Goal: Transaction & Acquisition: Purchase product/service

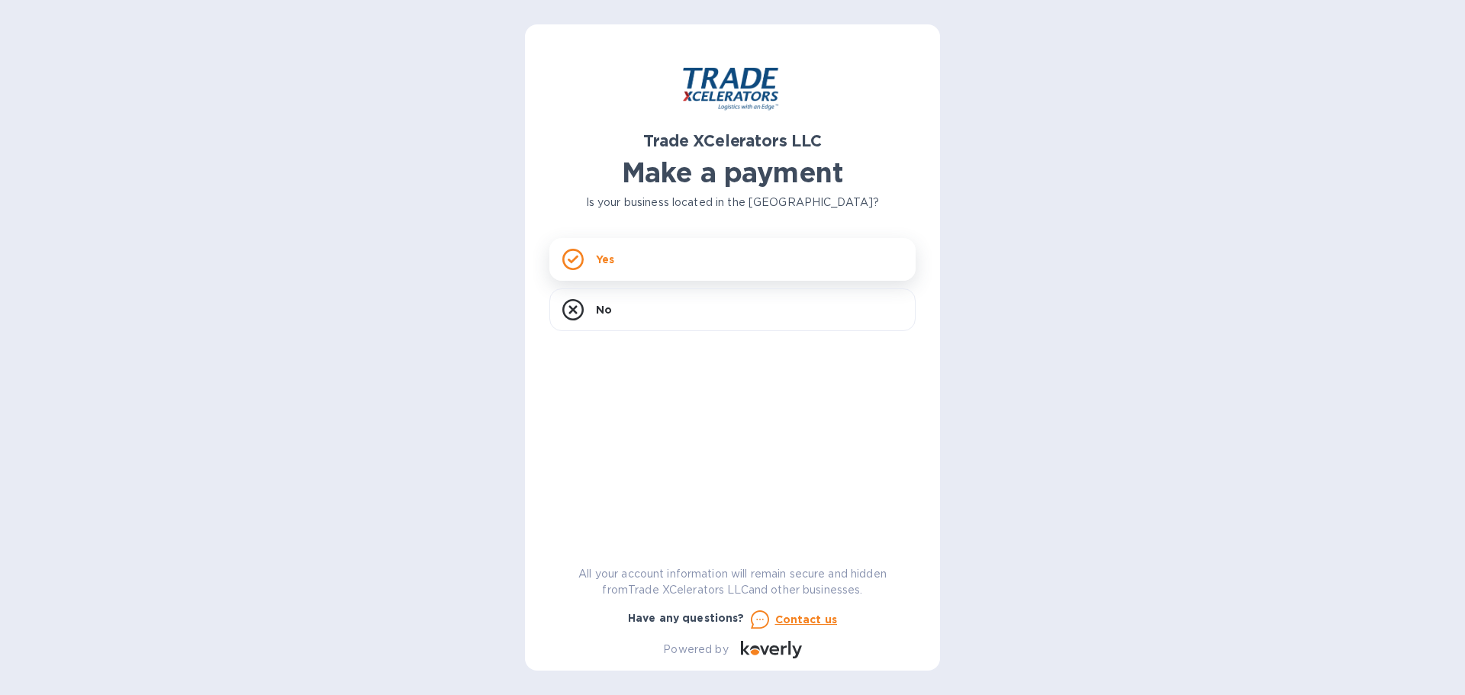
click at [640, 264] on div "Yes" at bounding box center [732, 259] width 366 height 43
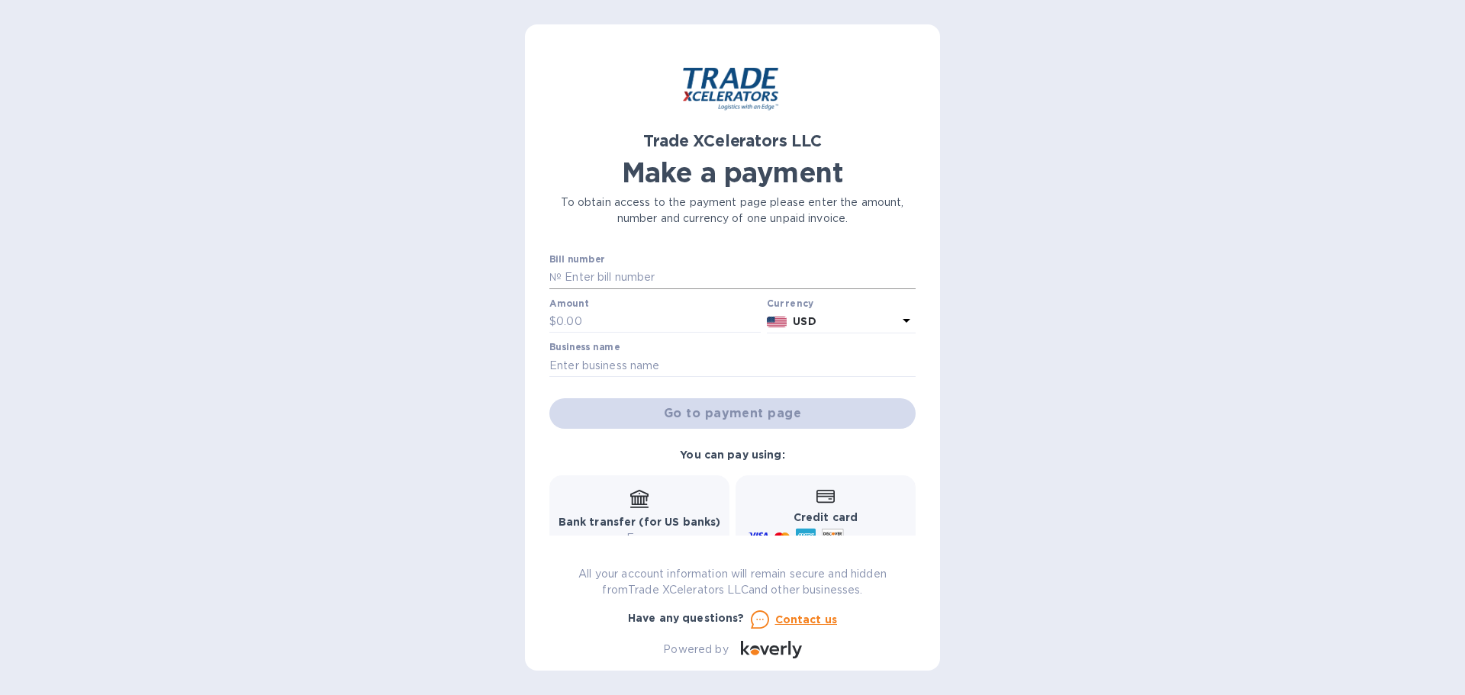
click at [641, 276] on input "text" at bounding box center [739, 277] width 354 height 23
click at [556, 270] on p "№" at bounding box center [555, 277] width 12 height 16
click at [571, 272] on input "text" at bounding box center [739, 277] width 354 height 23
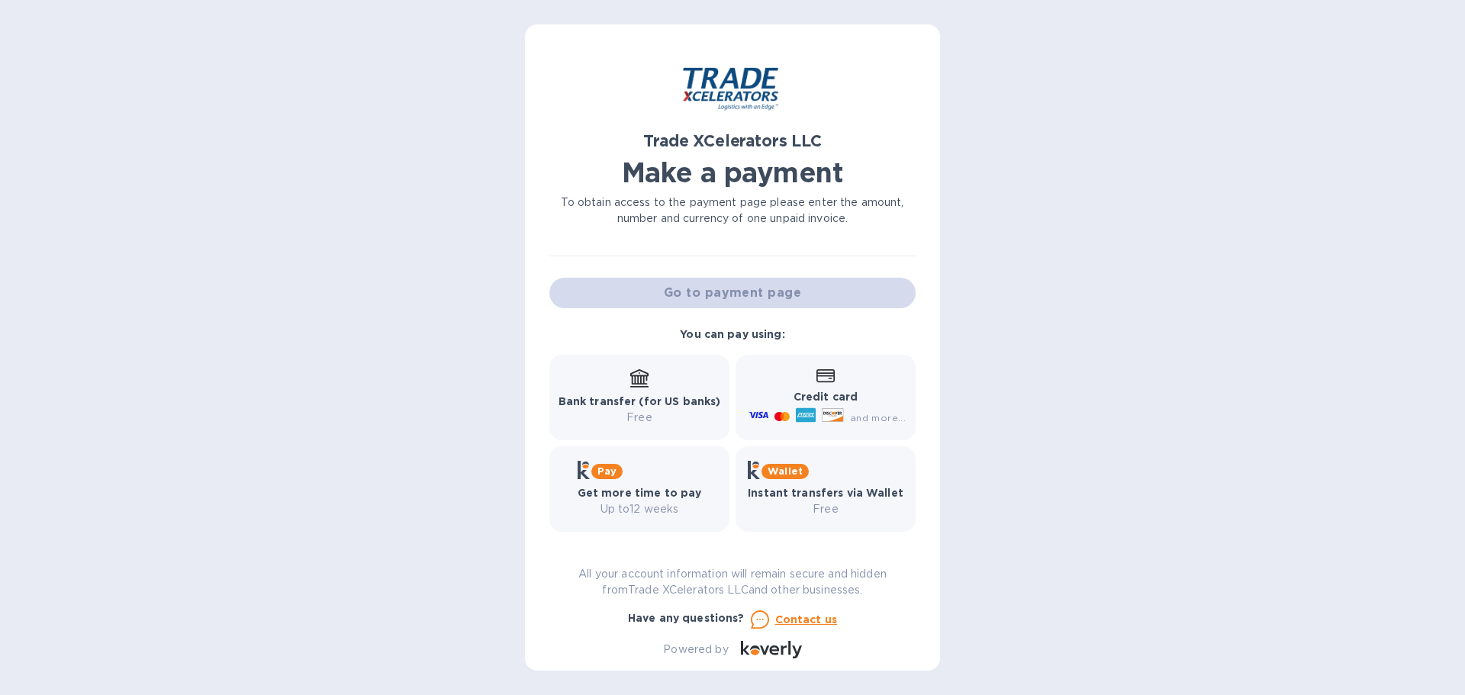
scroll to position [126, 0]
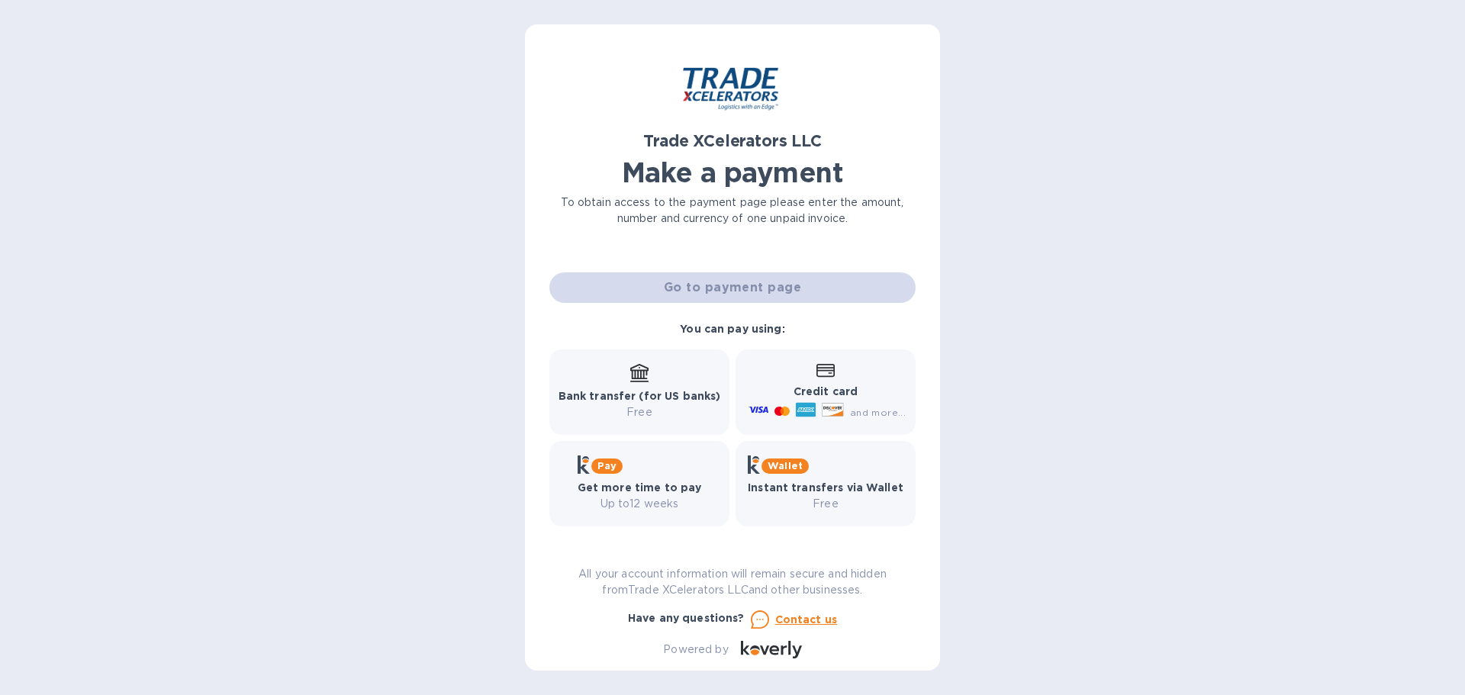
click at [799, 370] on div "Credit card and more..." at bounding box center [826, 392] width 160 height 59
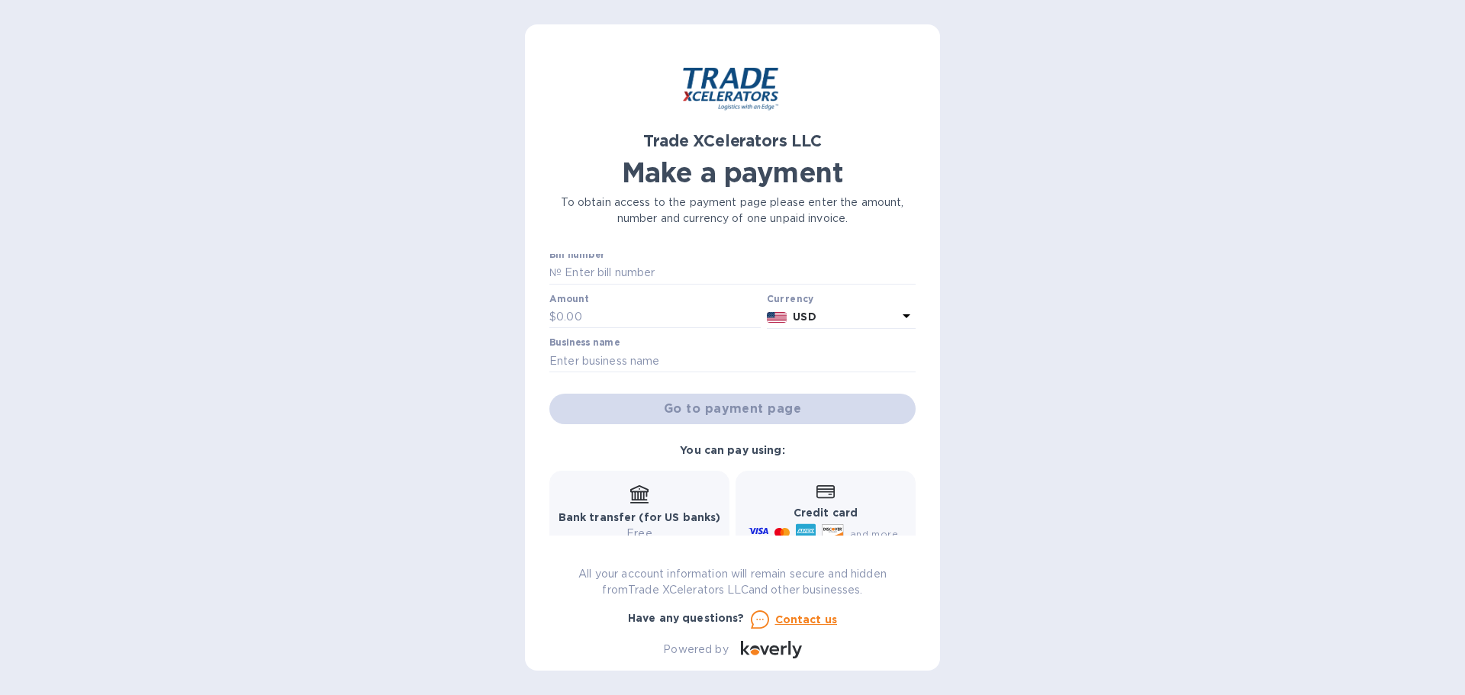
scroll to position [0, 0]
click at [580, 278] on input "text" at bounding box center [739, 277] width 354 height 23
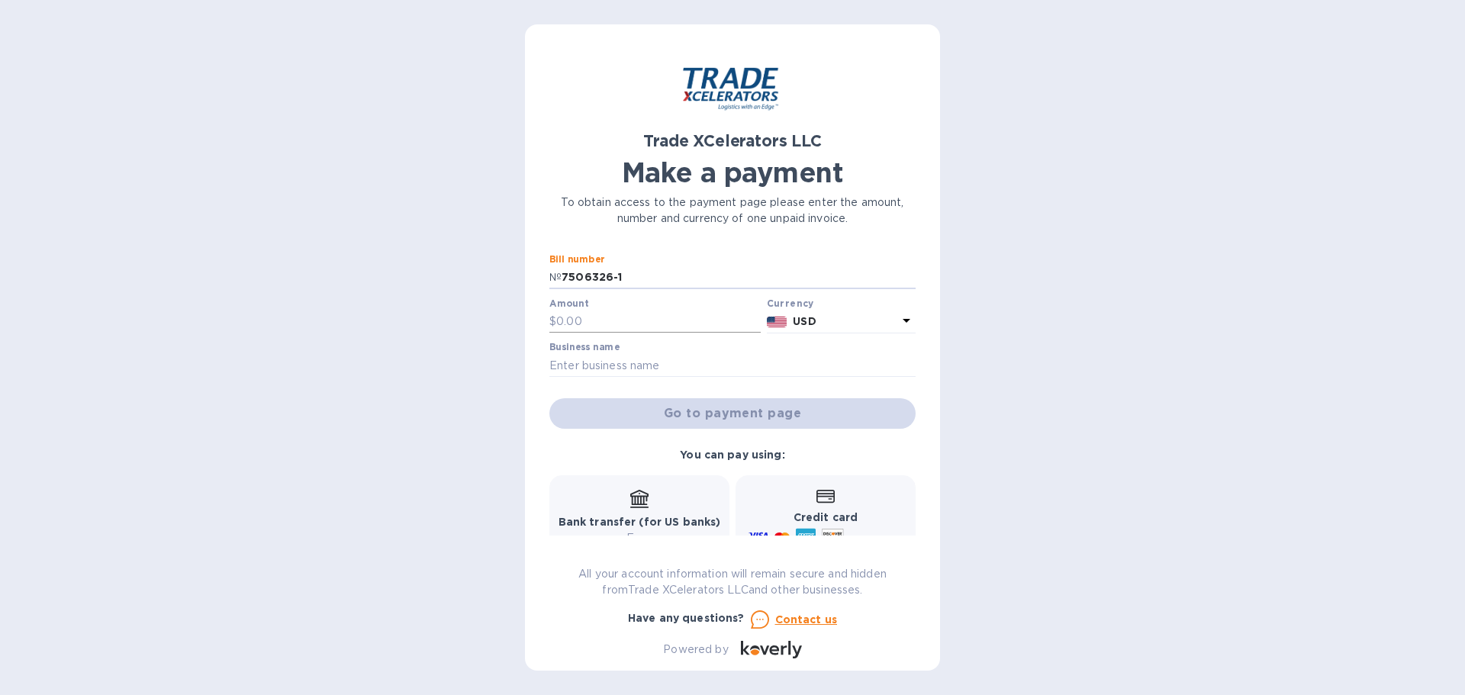
type input "7506326-1"
click at [584, 316] on input "text" at bounding box center [658, 322] width 205 height 23
type input "485"
click at [662, 354] on input "text" at bounding box center [732, 365] width 366 height 23
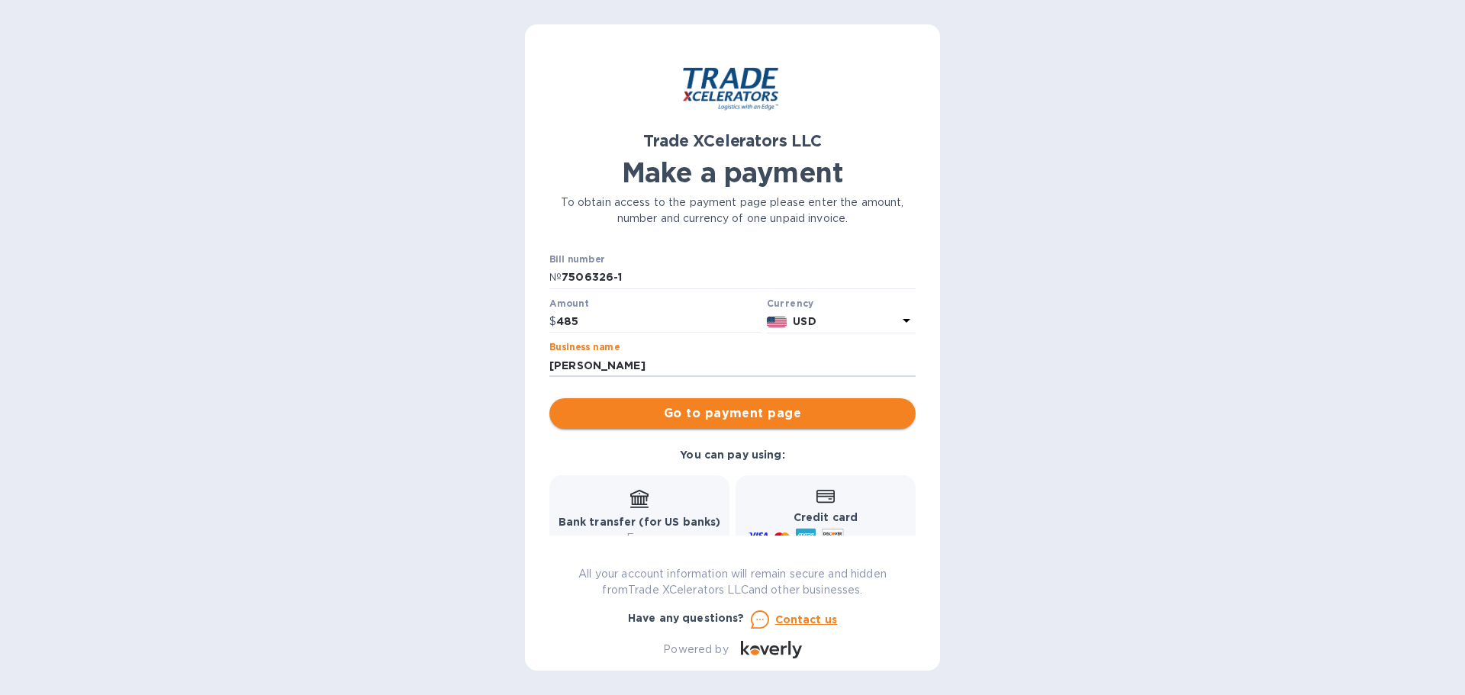
type input "Kevi Potter"
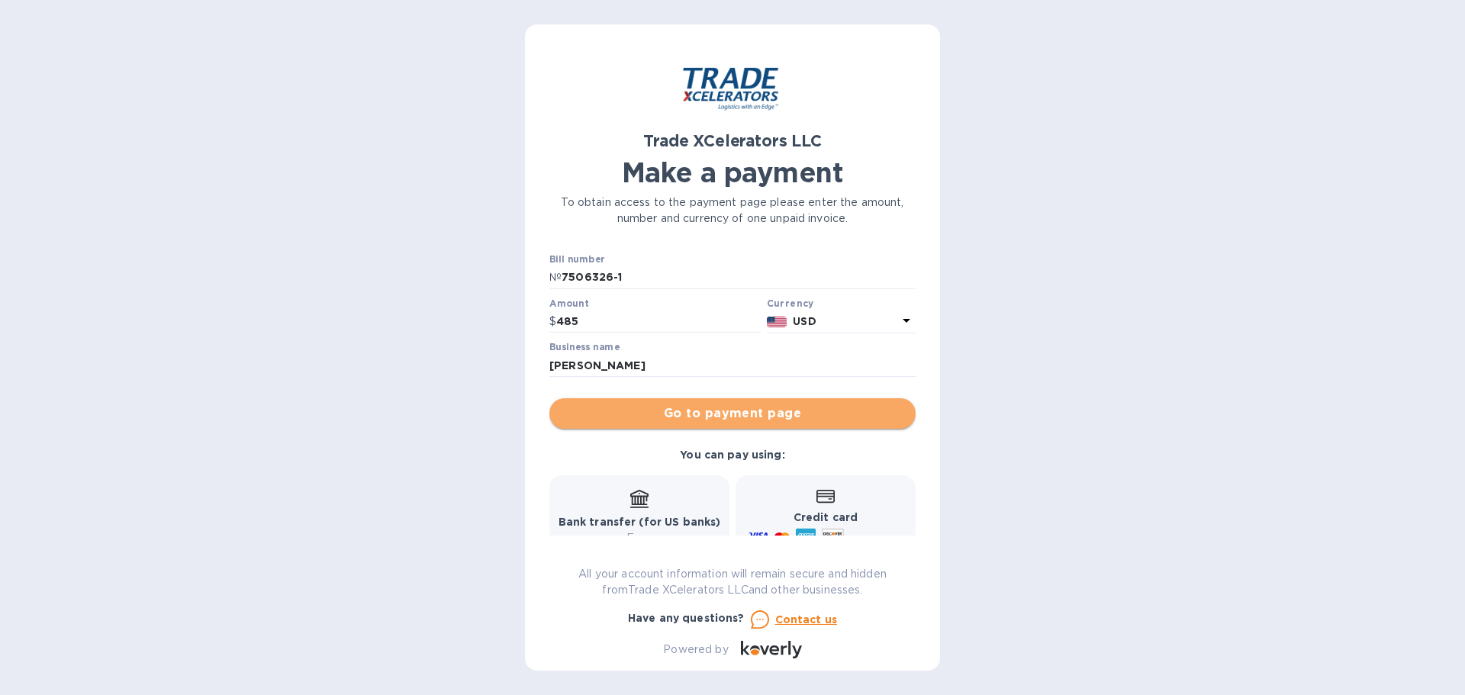
click at [765, 417] on span "Go to payment page" at bounding box center [733, 413] width 342 height 18
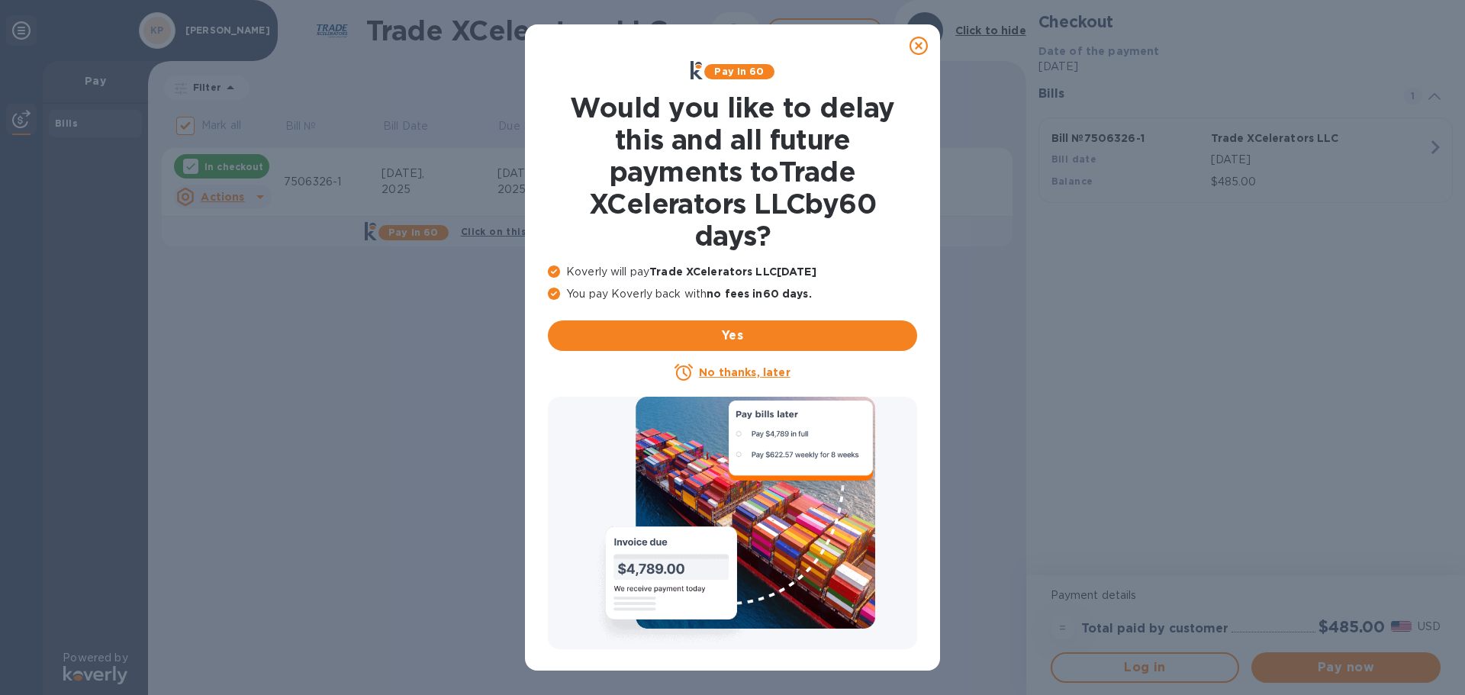
click at [924, 48] on icon at bounding box center [919, 46] width 18 height 18
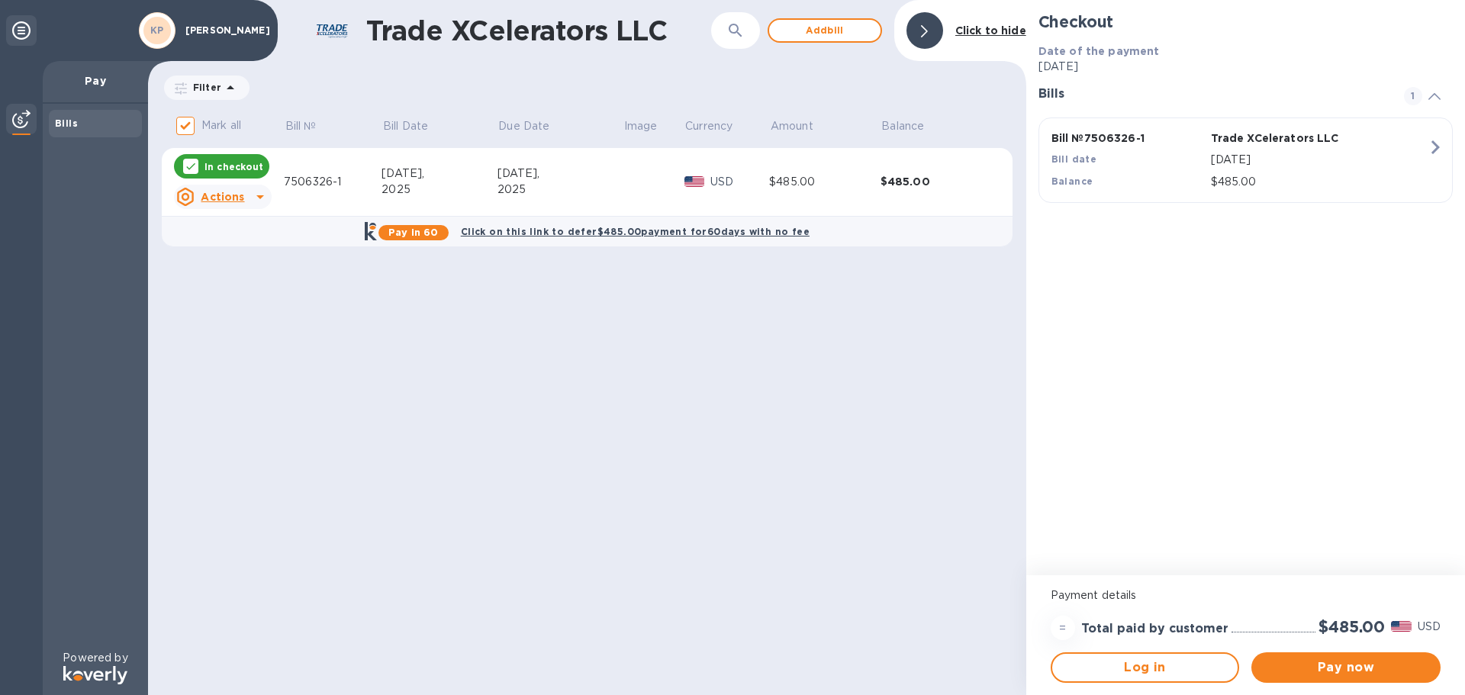
click at [251, 192] on icon at bounding box center [260, 197] width 18 height 18
click at [256, 197] on div at bounding box center [732, 347] width 1465 height 695
click at [1353, 672] on span "Pay now" at bounding box center [1346, 668] width 165 height 18
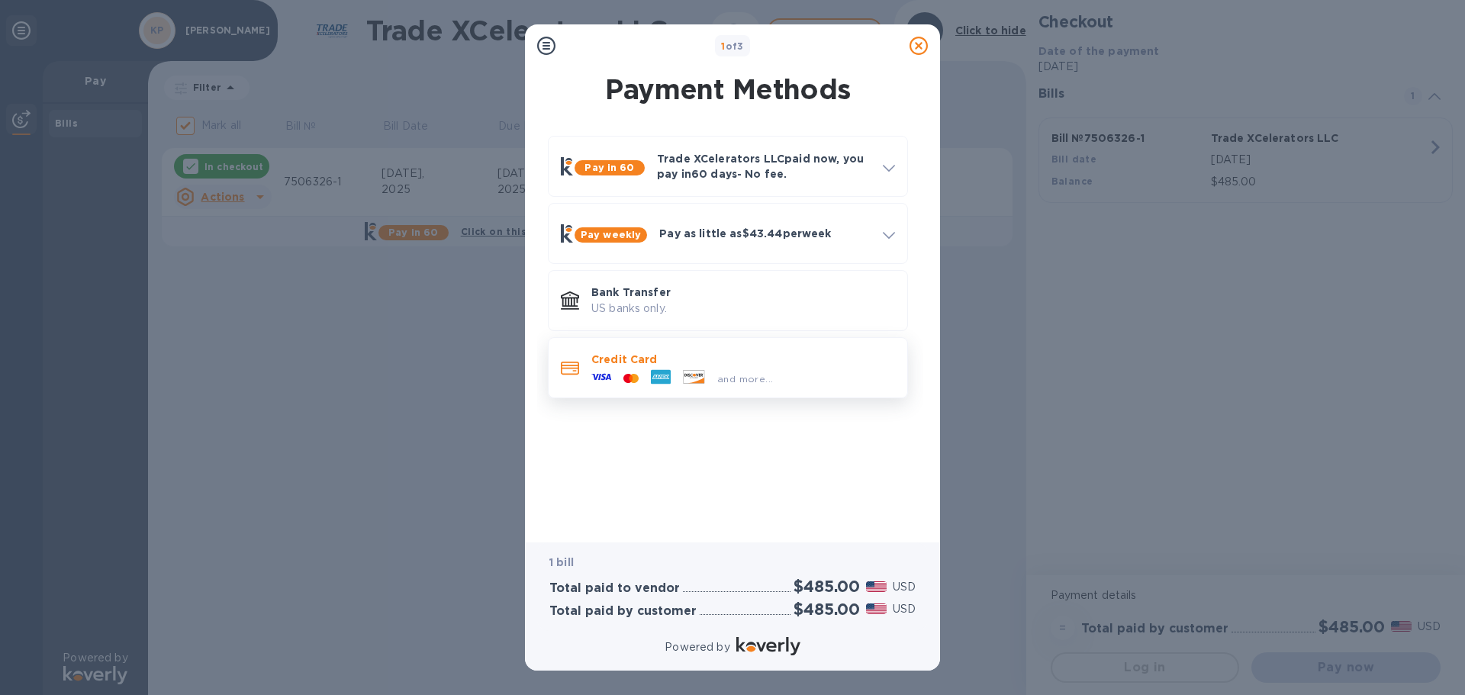
click at [601, 362] on p "Credit Card" at bounding box center [743, 359] width 304 height 15
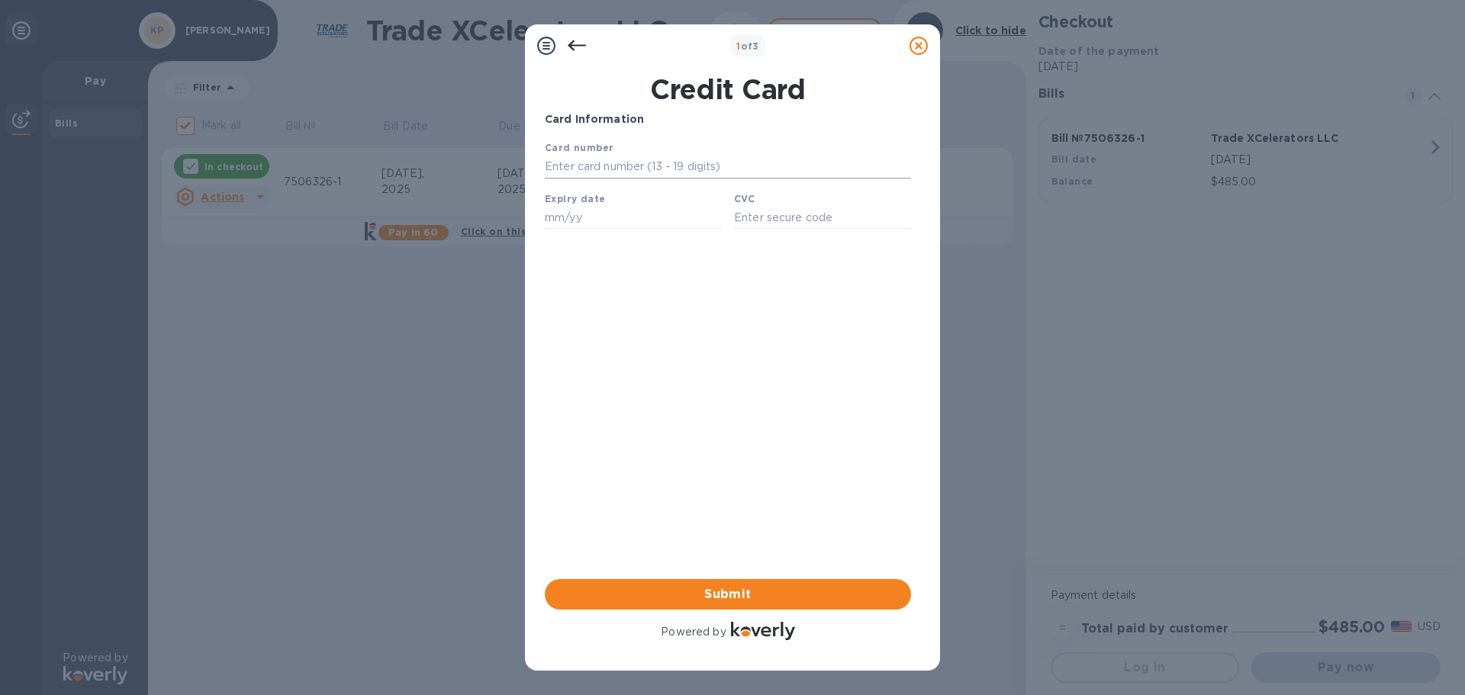
click at [588, 165] on input "text" at bounding box center [728, 167] width 366 height 23
type input "3726 5601 4883 002"
click at [609, 219] on input "text" at bounding box center [633, 217] width 177 height 23
type input "06/30"
click at [753, 223] on input "text" at bounding box center [822, 217] width 177 height 23
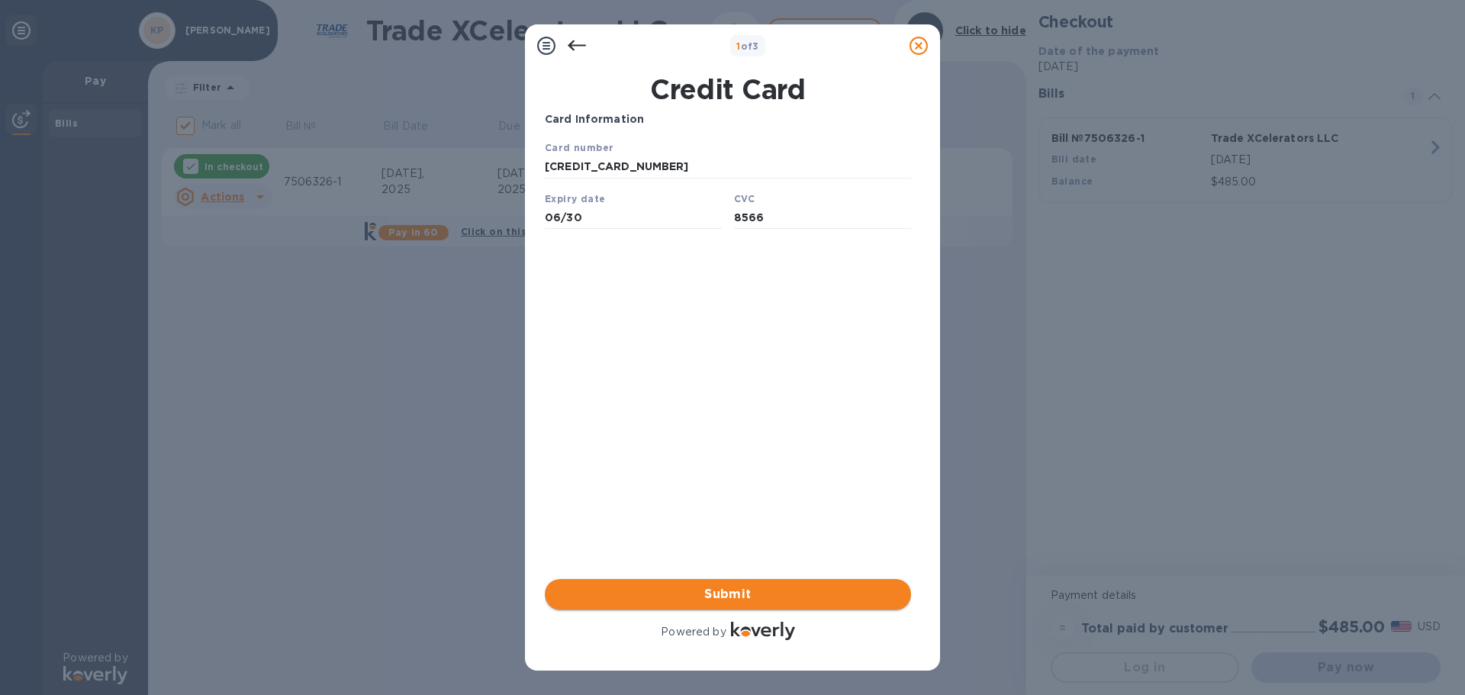
type input "8566"
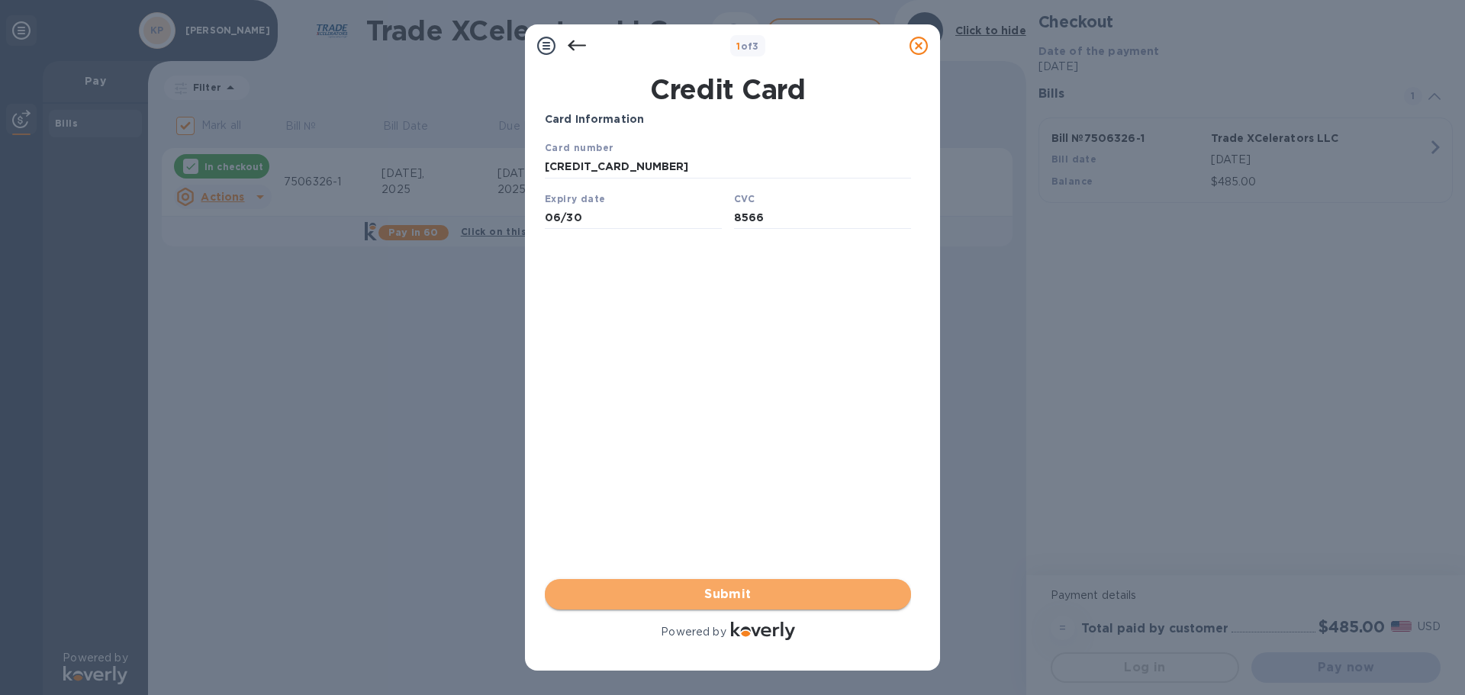
click at [660, 593] on span "Submit" at bounding box center [728, 594] width 342 height 18
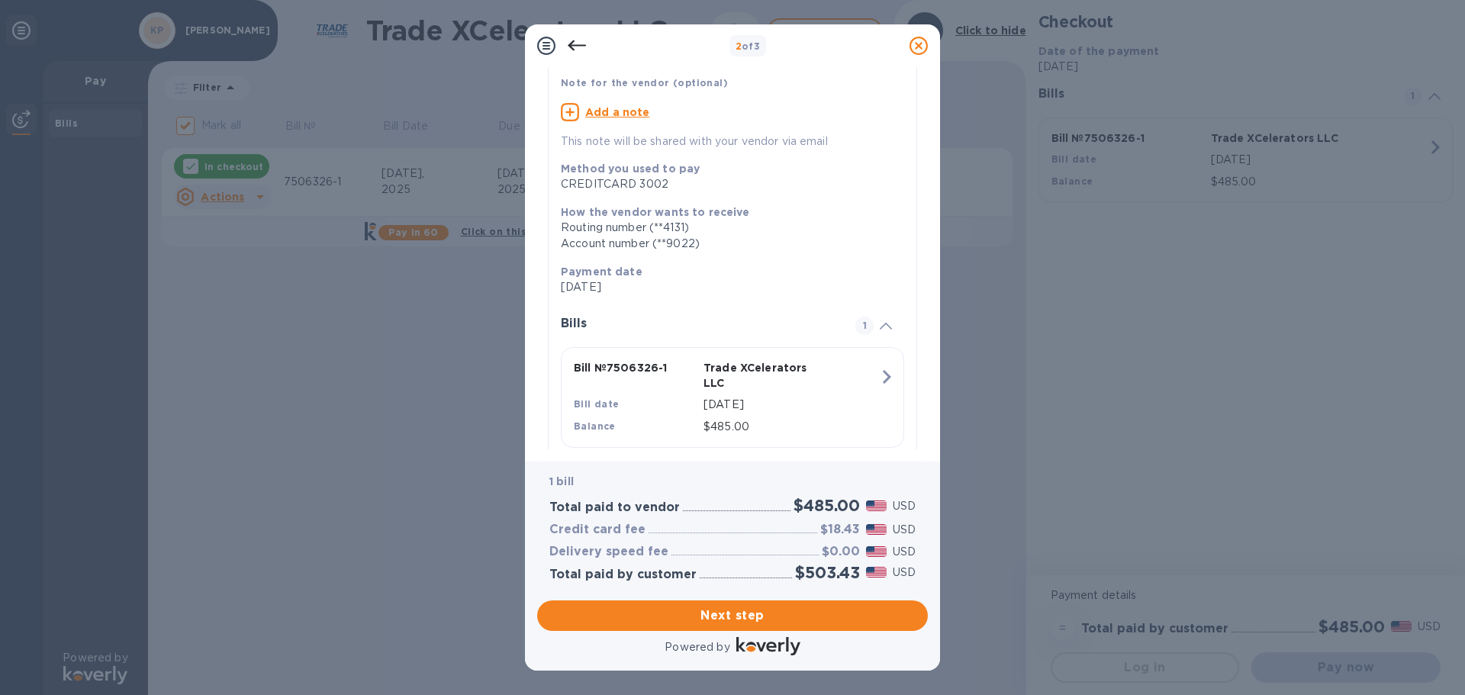
scroll to position [140, 0]
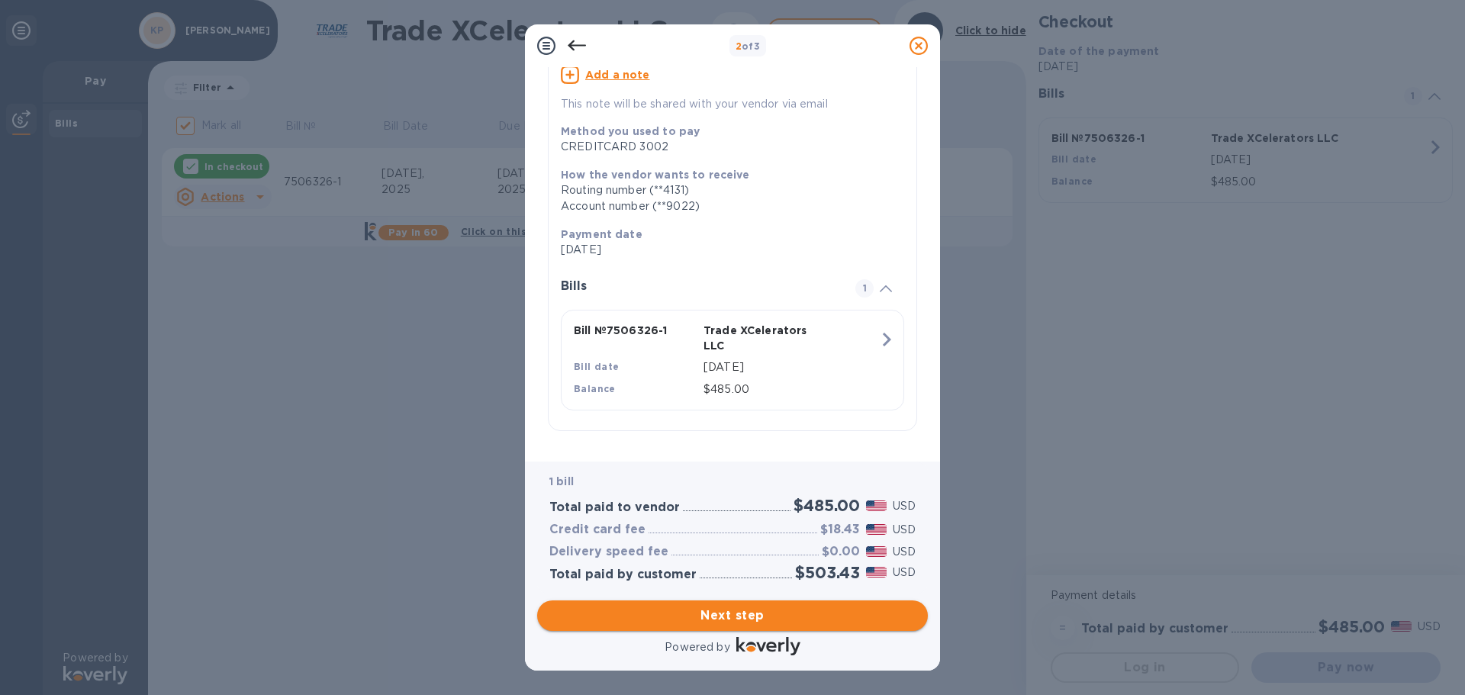
click at [733, 617] on span "Next step" at bounding box center [732, 616] width 366 height 18
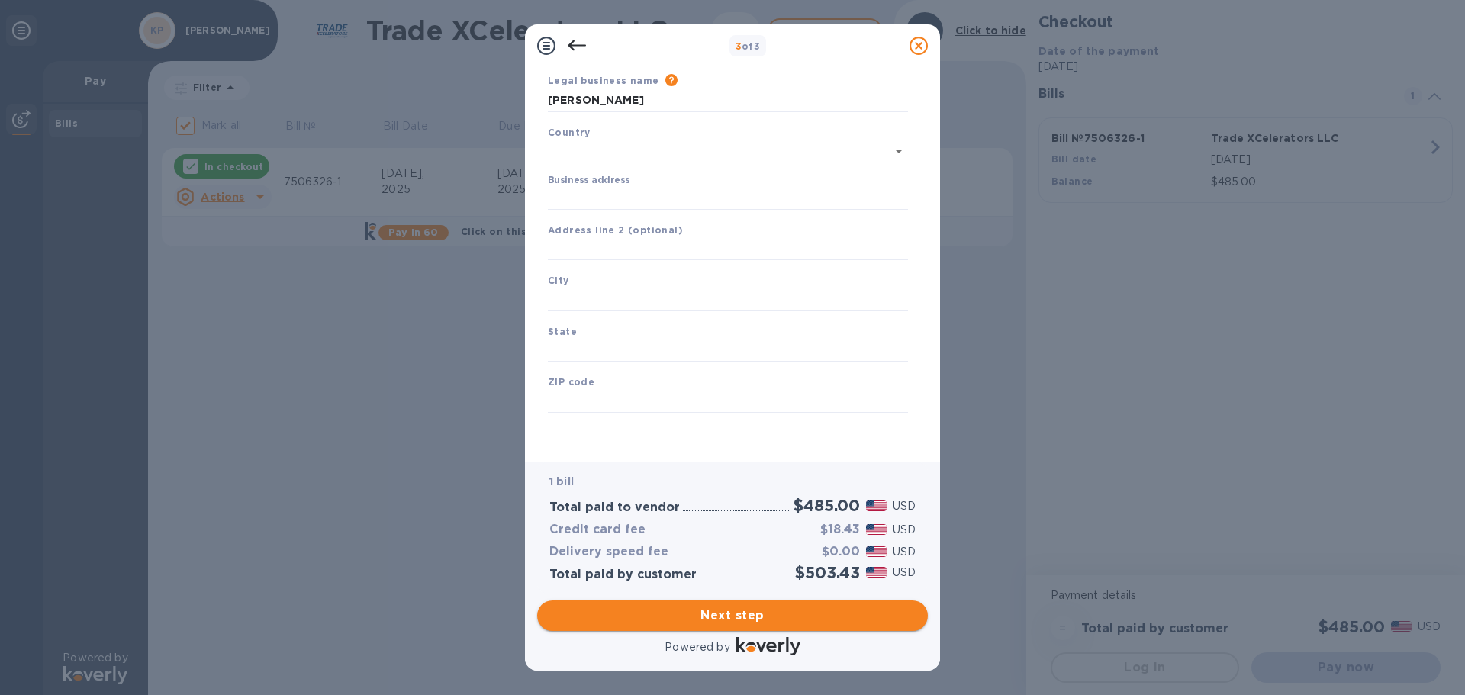
scroll to position [51, 0]
type input "United States"
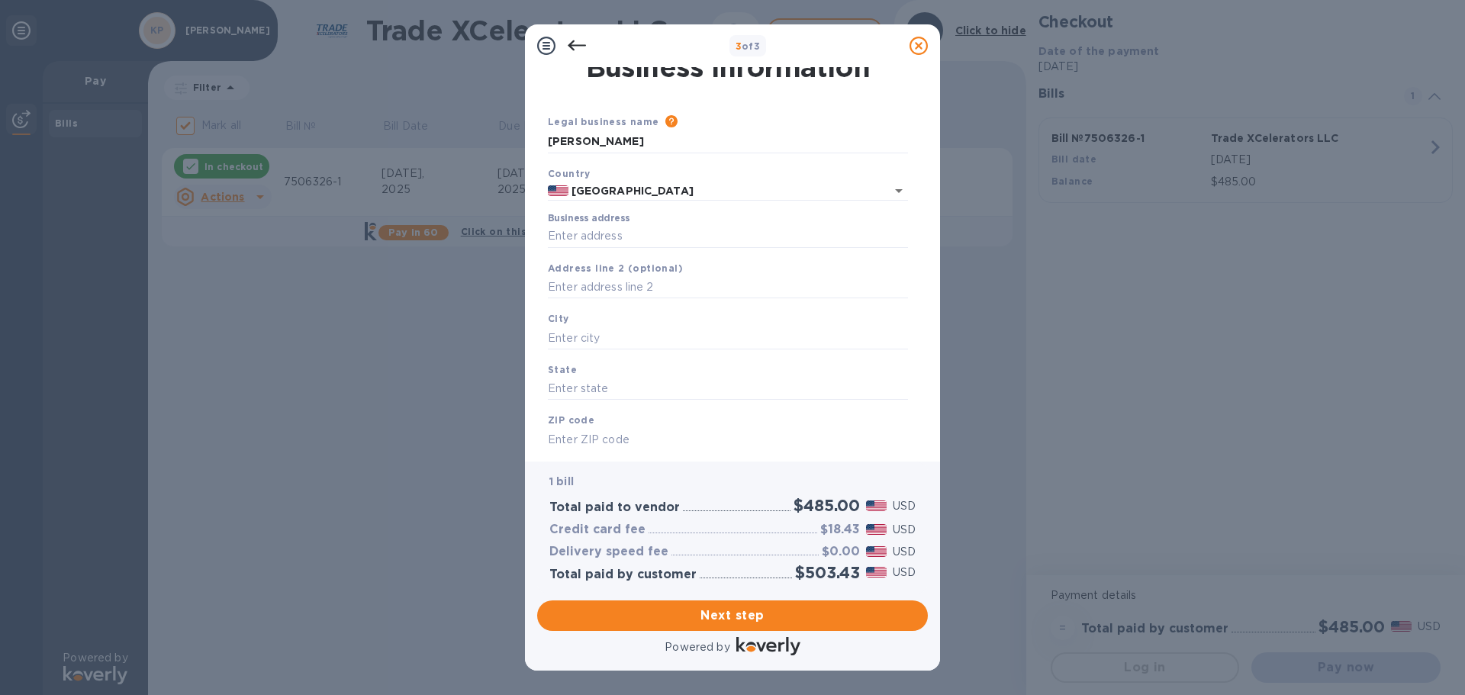
scroll to position [0, 0]
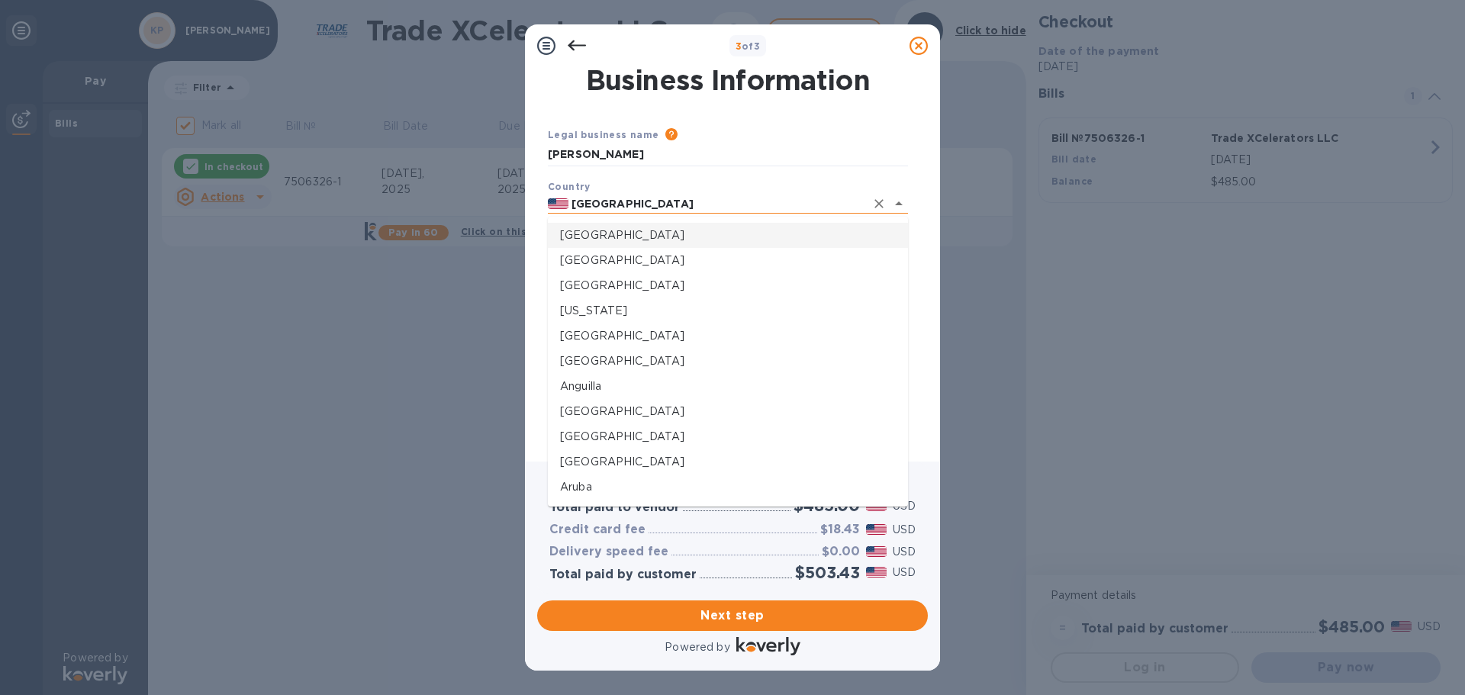
click at [846, 211] on input "United States" at bounding box center [717, 204] width 297 height 19
click at [781, 237] on p "United States" at bounding box center [728, 235] width 336 height 16
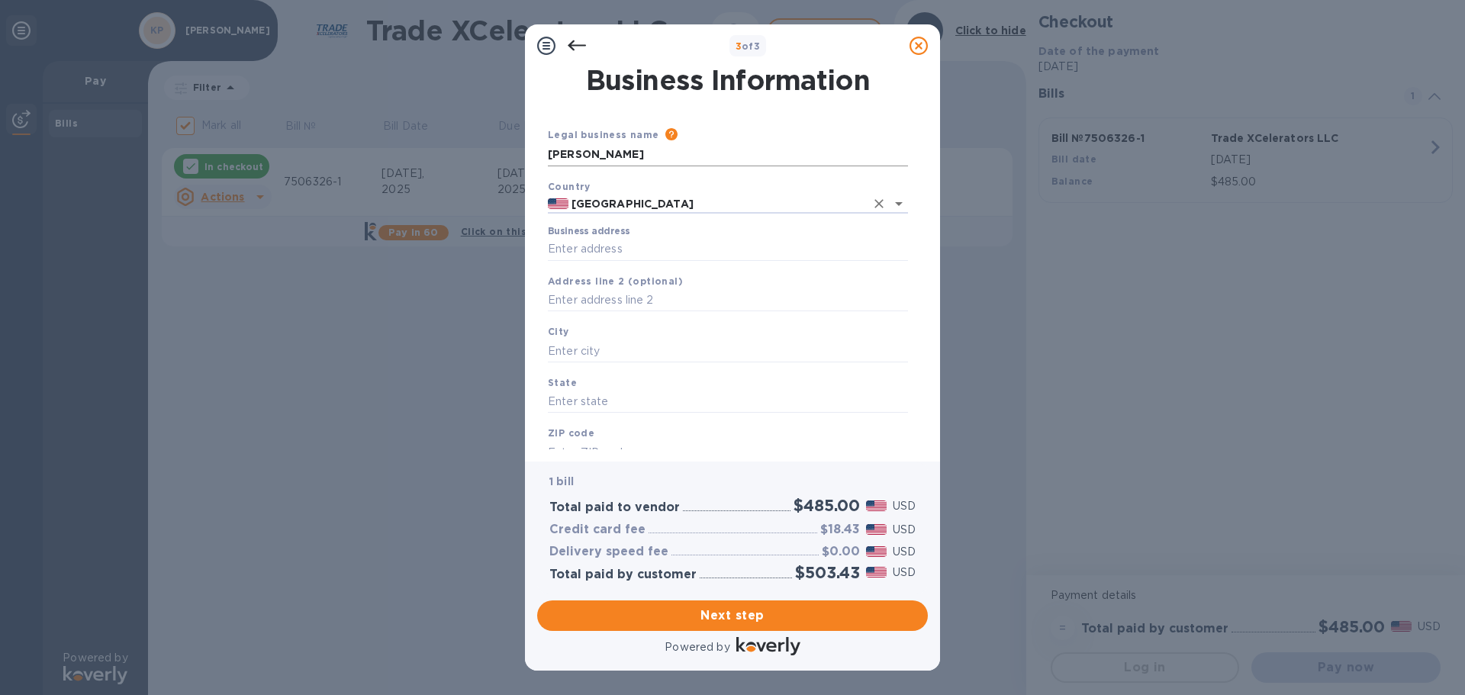
click at [608, 164] on input "Kevi Potter" at bounding box center [728, 154] width 360 height 23
click at [685, 337] on div "City" at bounding box center [728, 342] width 372 height 51
click at [592, 149] on input "Kevi Potter" at bounding box center [728, 154] width 360 height 23
click at [626, 252] on input "Business address" at bounding box center [728, 249] width 360 height 23
type input "3890 Floyd Road"
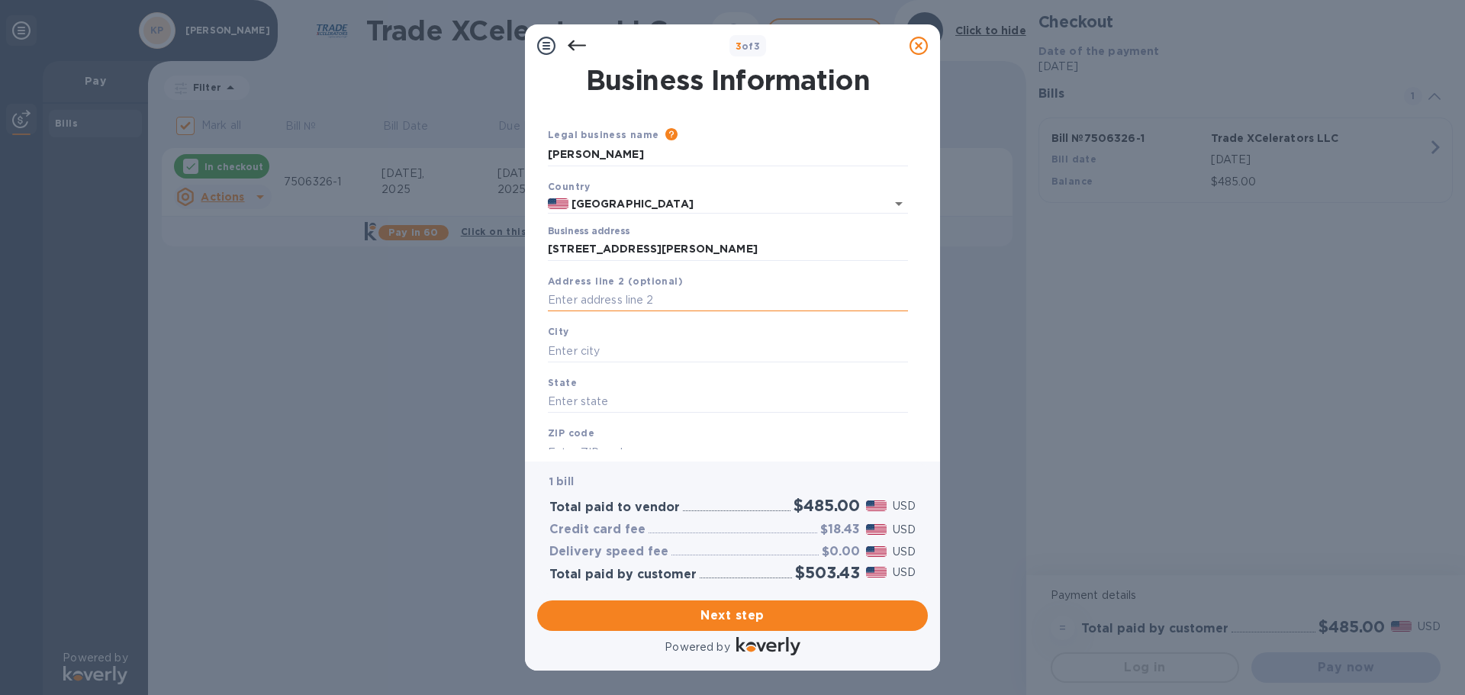
click at [627, 301] on input "text" at bounding box center [728, 300] width 360 height 23
click at [598, 301] on input "text" at bounding box center [728, 300] width 360 height 23
drag, startPoint x: 617, startPoint y: 151, endPoint x: 520, endPoint y: 155, distance: 97.0
click at [525, 154] on div "Business Information Legal business name Please provide the legal name that app…" at bounding box center [732, 264] width 415 height 395
type input "Irad Milton Potter"
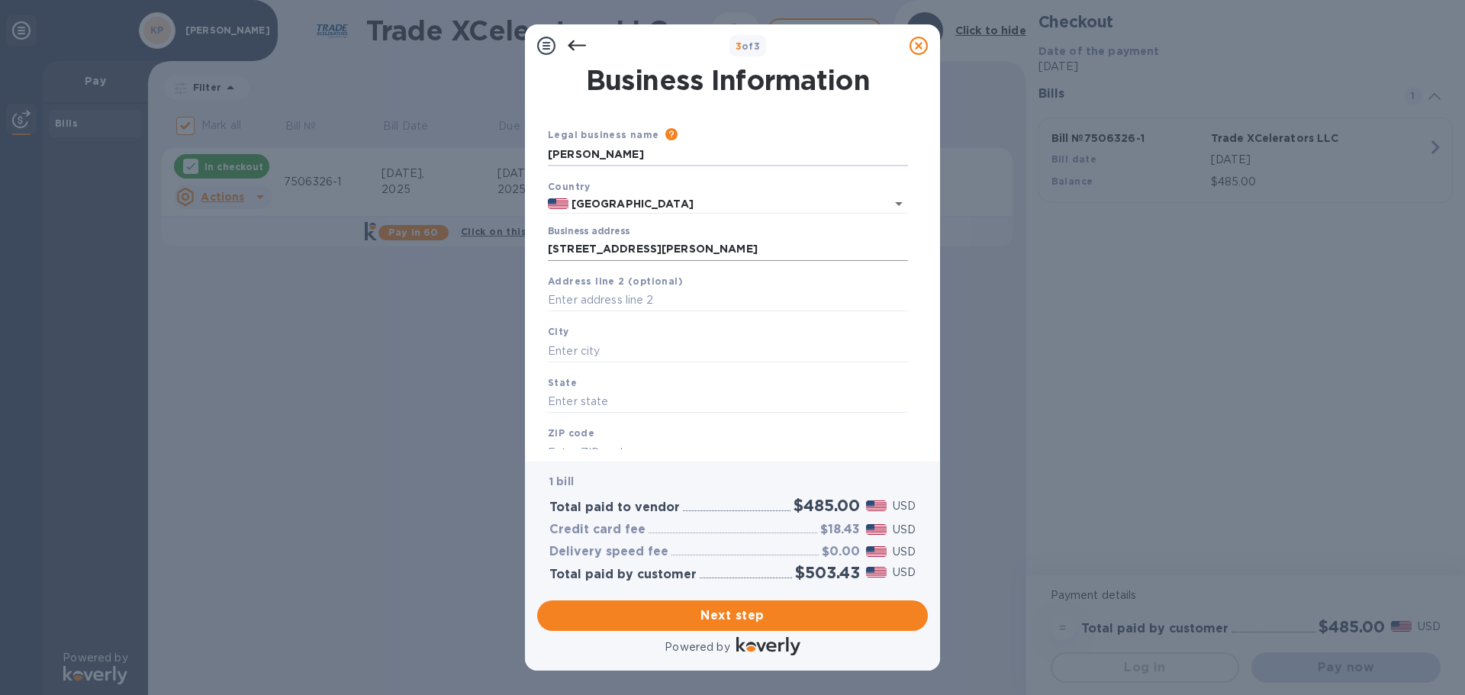
click at [590, 252] on input "3890 Floyd Road" at bounding box center [728, 249] width 360 height 23
drag, startPoint x: 656, startPoint y: 247, endPoint x: 498, endPoint y: 245, distance: 158.0
click at [498, 245] on div "3 of 3 Business Information Legal business name Please provide the legal name t…" at bounding box center [732, 347] width 1465 height 695
type input "2247 Godwin Avenue Southeast"
type input "Grand Rapids"
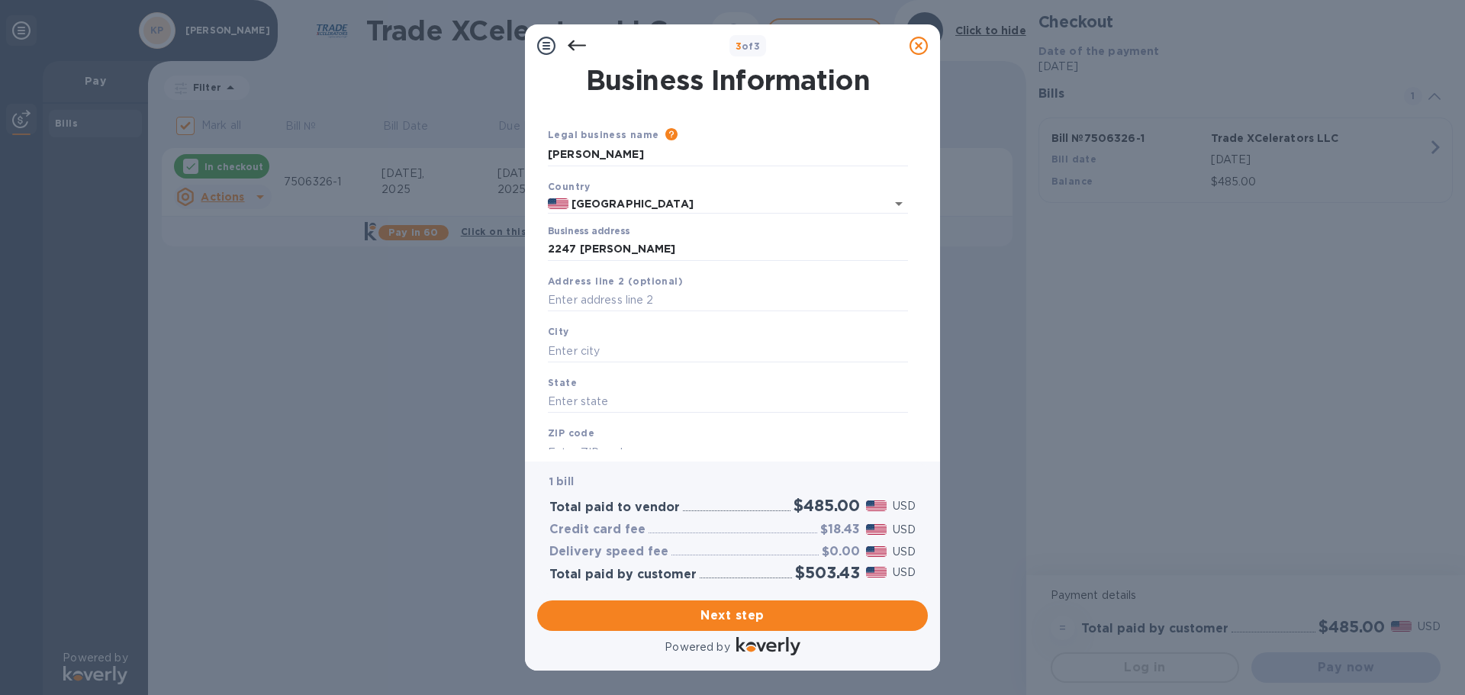
type input "MI"
type input "49507"
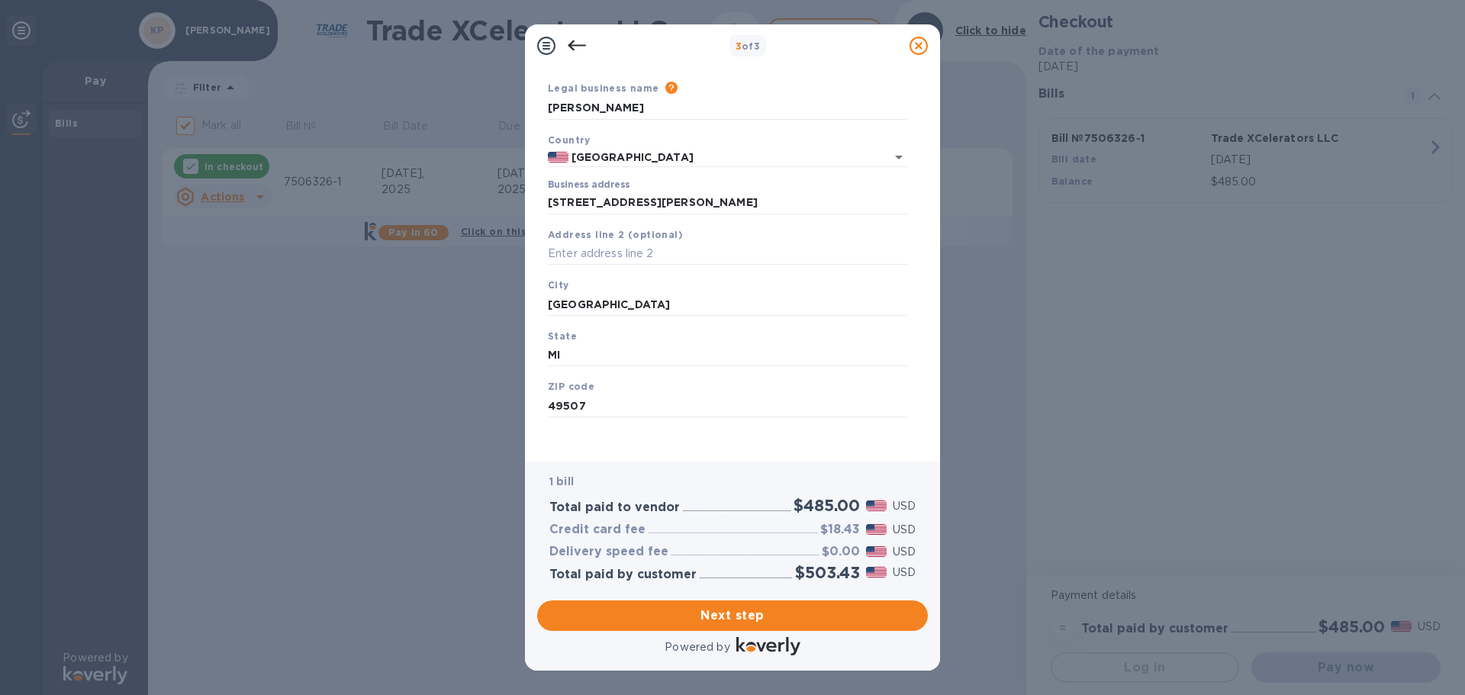
scroll to position [51, 0]
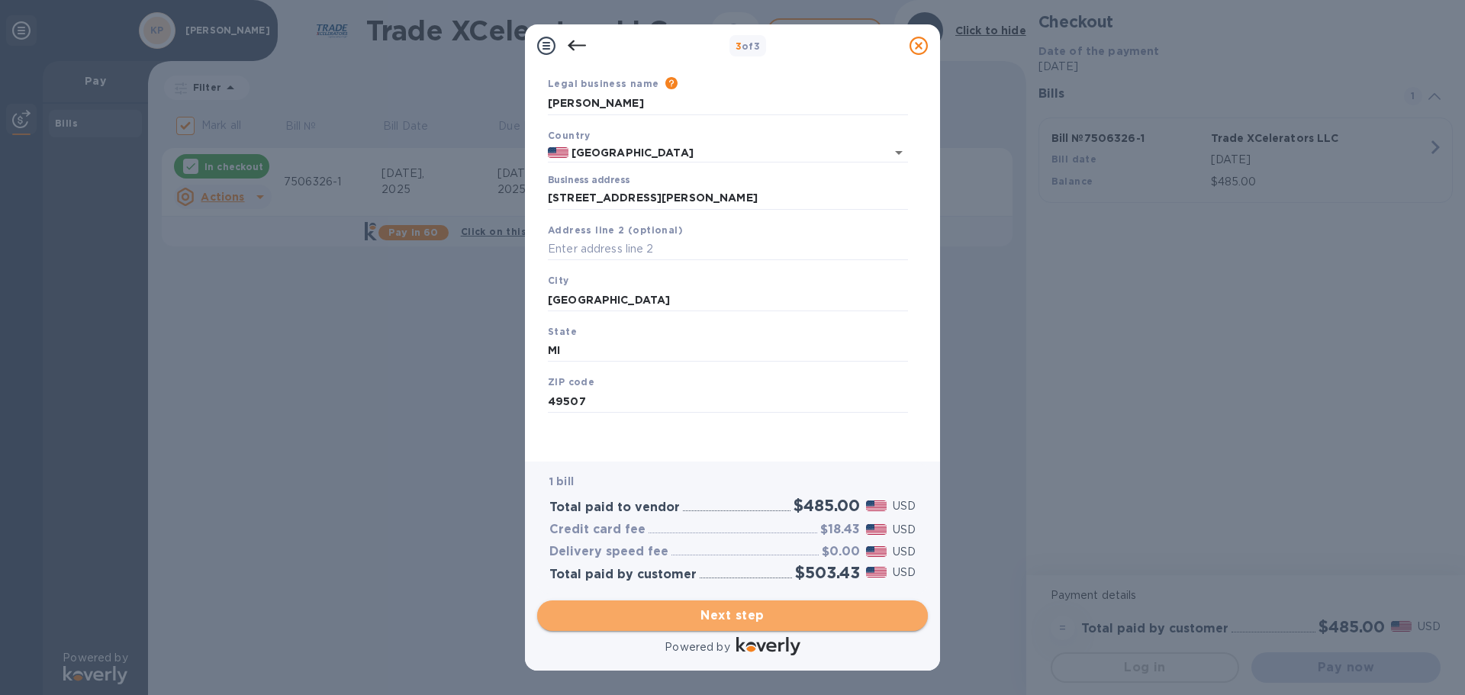
click at [711, 613] on span "Next step" at bounding box center [732, 616] width 366 height 18
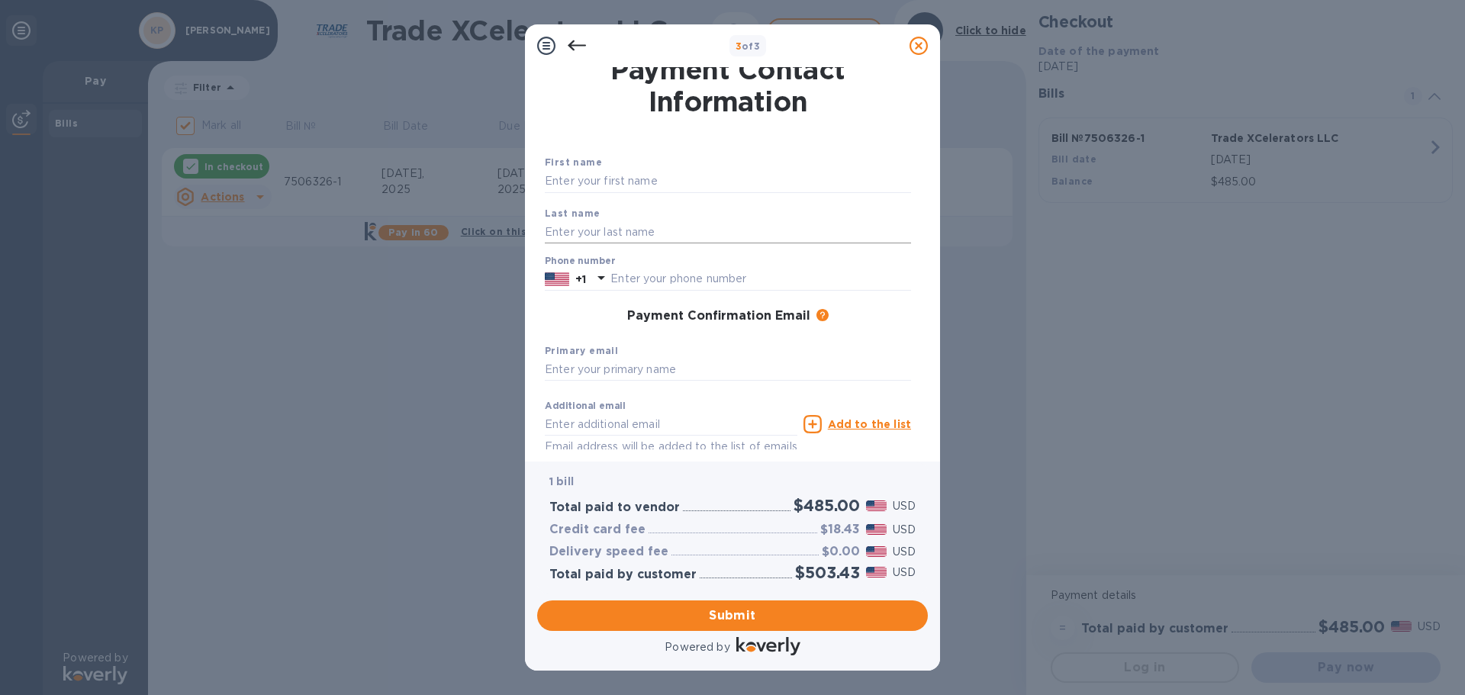
scroll to position [0, 0]
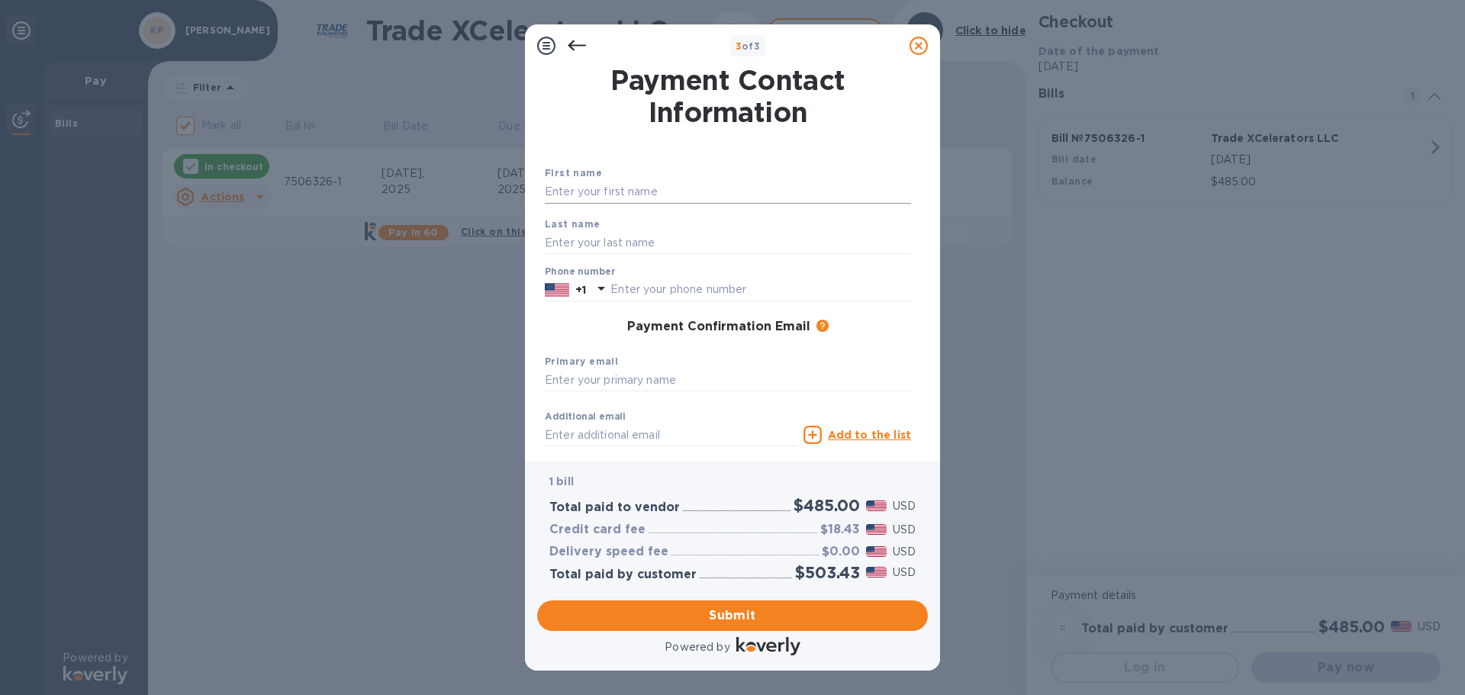
click at [659, 192] on input "text" at bounding box center [728, 192] width 366 height 23
type input "Kevi"
type input "Potter"
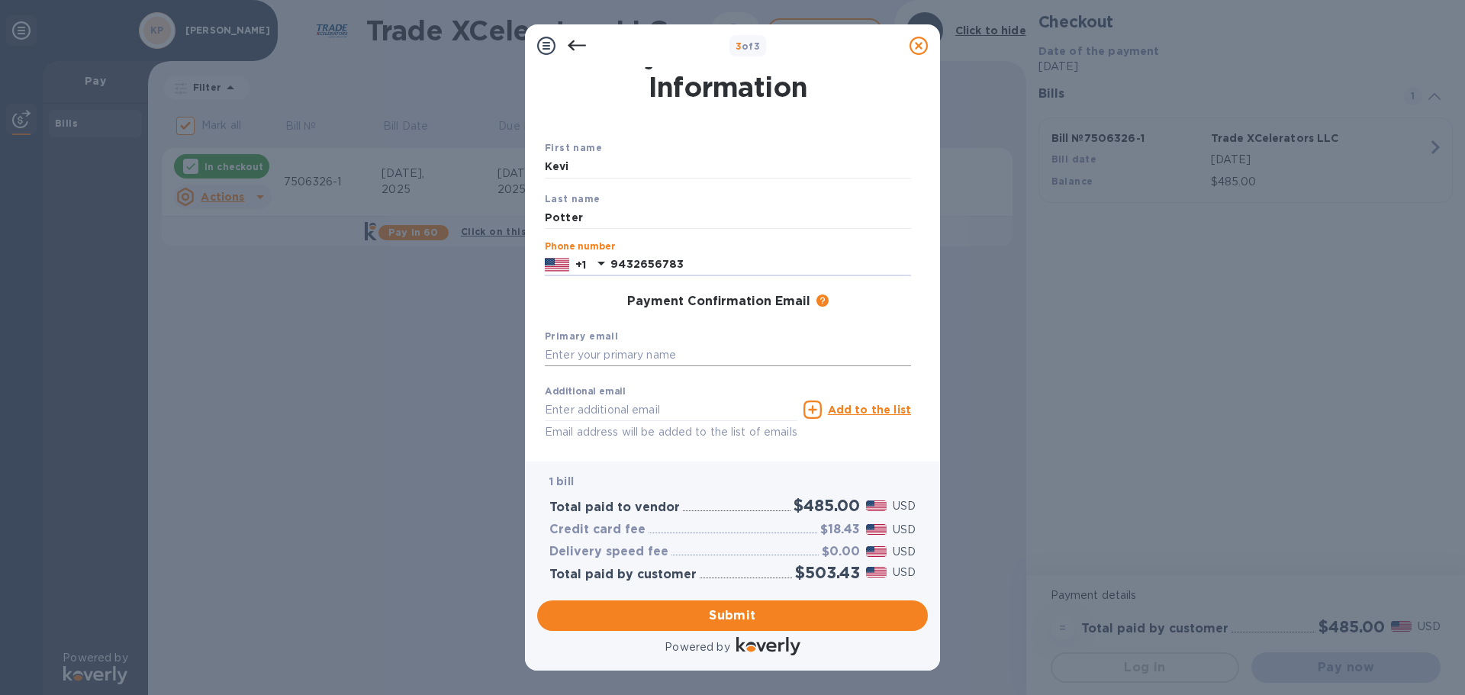
scroll to position [60, 0]
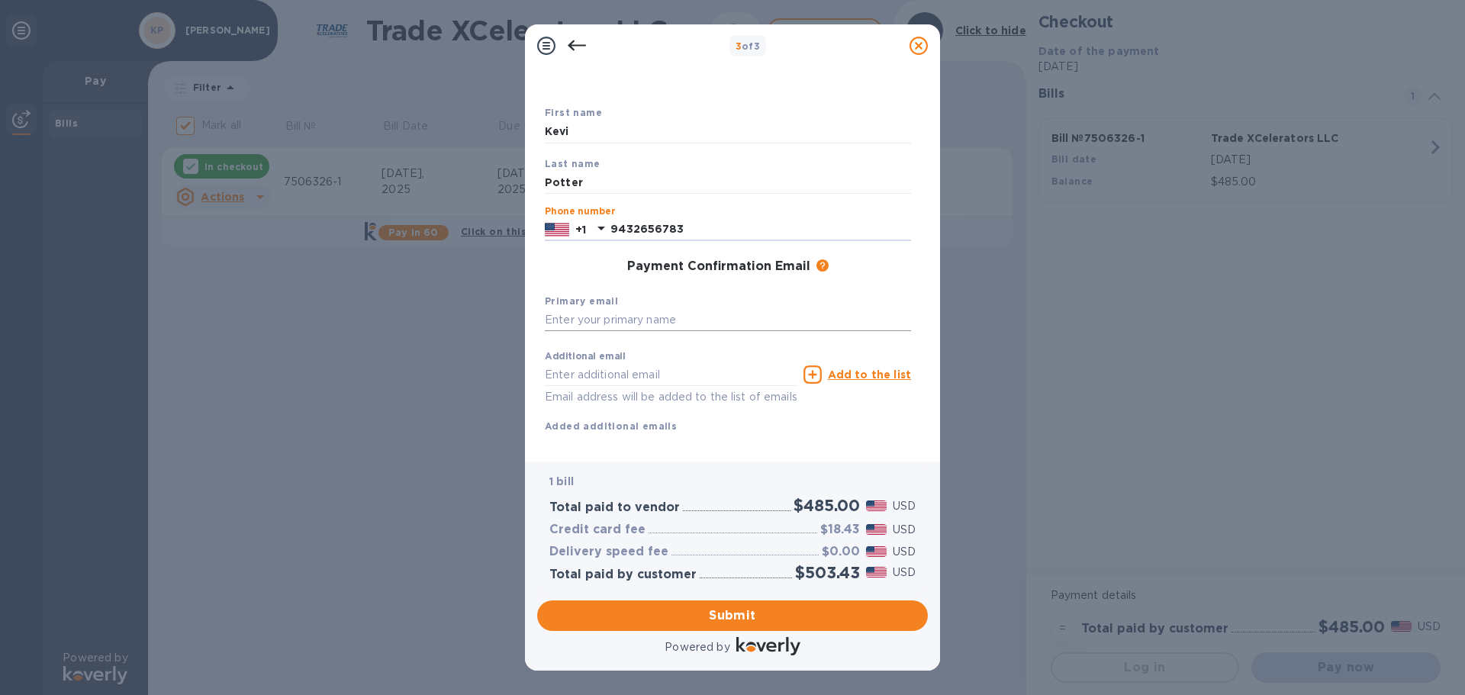
type input "9432656783"
click at [641, 316] on input "text" at bounding box center [728, 320] width 366 height 23
type input "k"
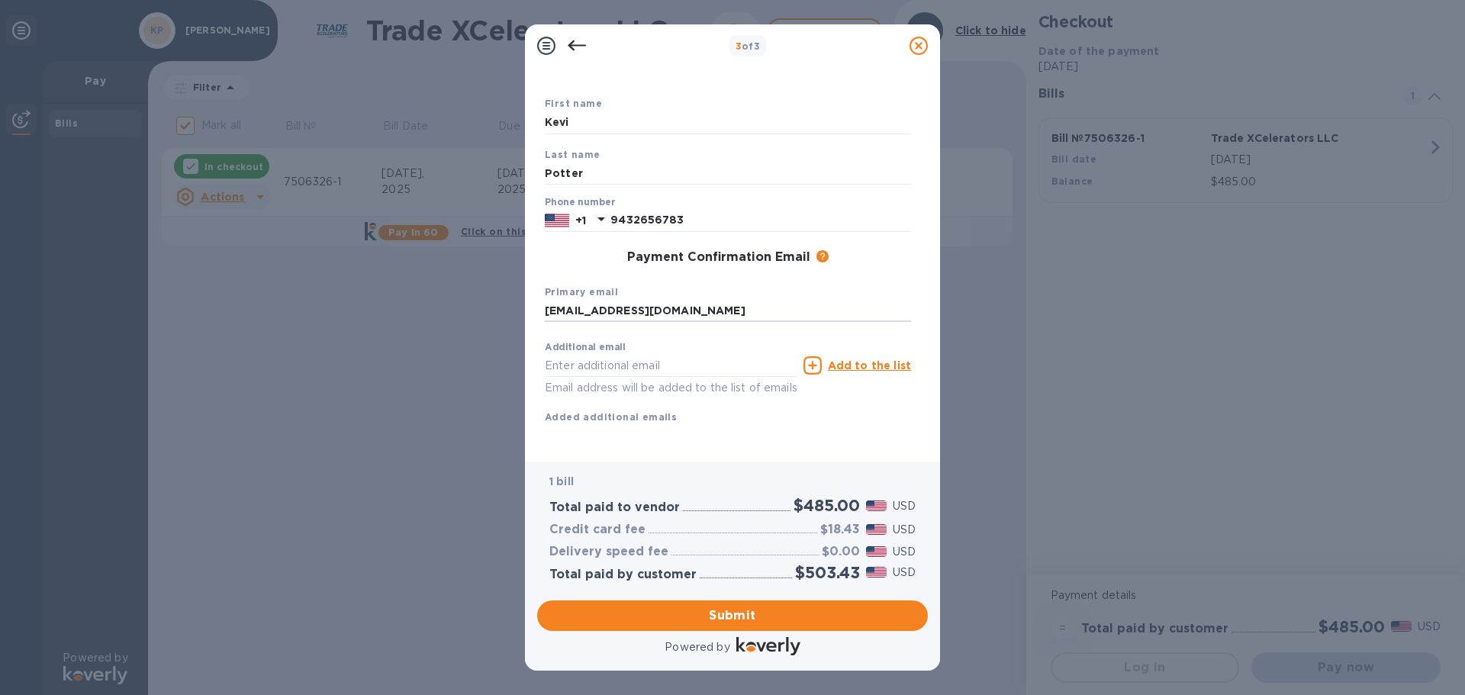
scroll to position [87, 0]
type input "bajetola2010@gmail.com"
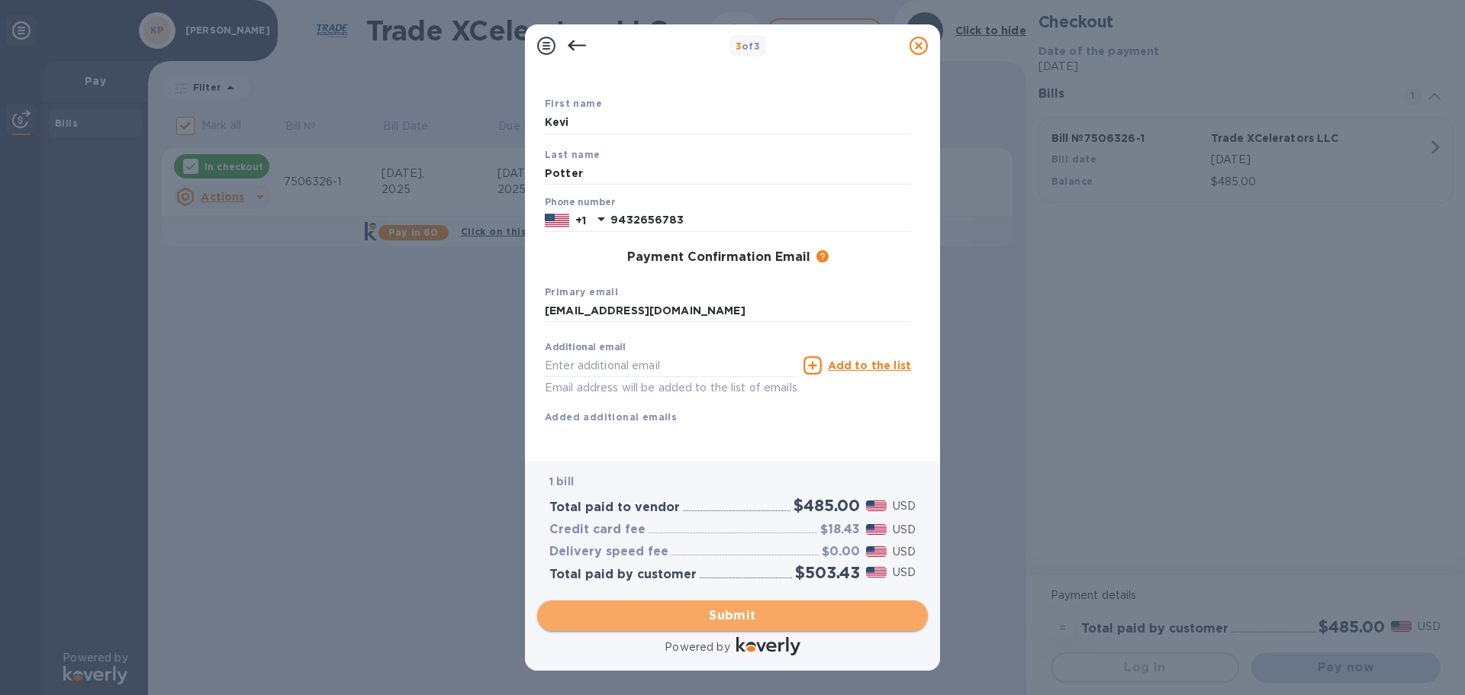
click at [678, 616] on span "Submit" at bounding box center [732, 616] width 366 height 18
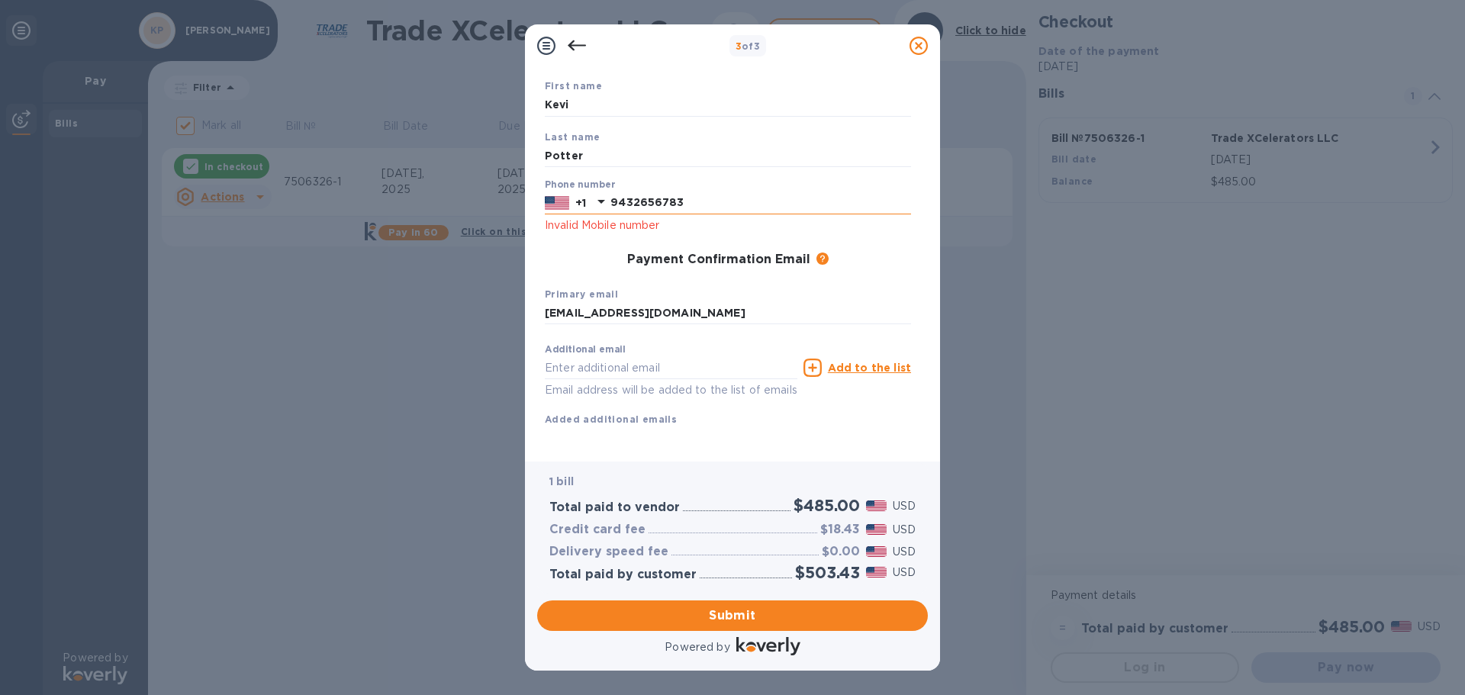
click at [633, 201] on input "9432656783" at bounding box center [761, 203] width 301 height 23
drag, startPoint x: 614, startPoint y: 198, endPoint x: 641, endPoint y: 205, distance: 28.3
click at [614, 199] on input "9432656783" at bounding box center [761, 203] width 301 height 23
drag, startPoint x: 699, startPoint y: 200, endPoint x: 611, endPoint y: 201, distance: 87.8
click at [611, 201] on input "9432656783" at bounding box center [761, 203] width 301 height 23
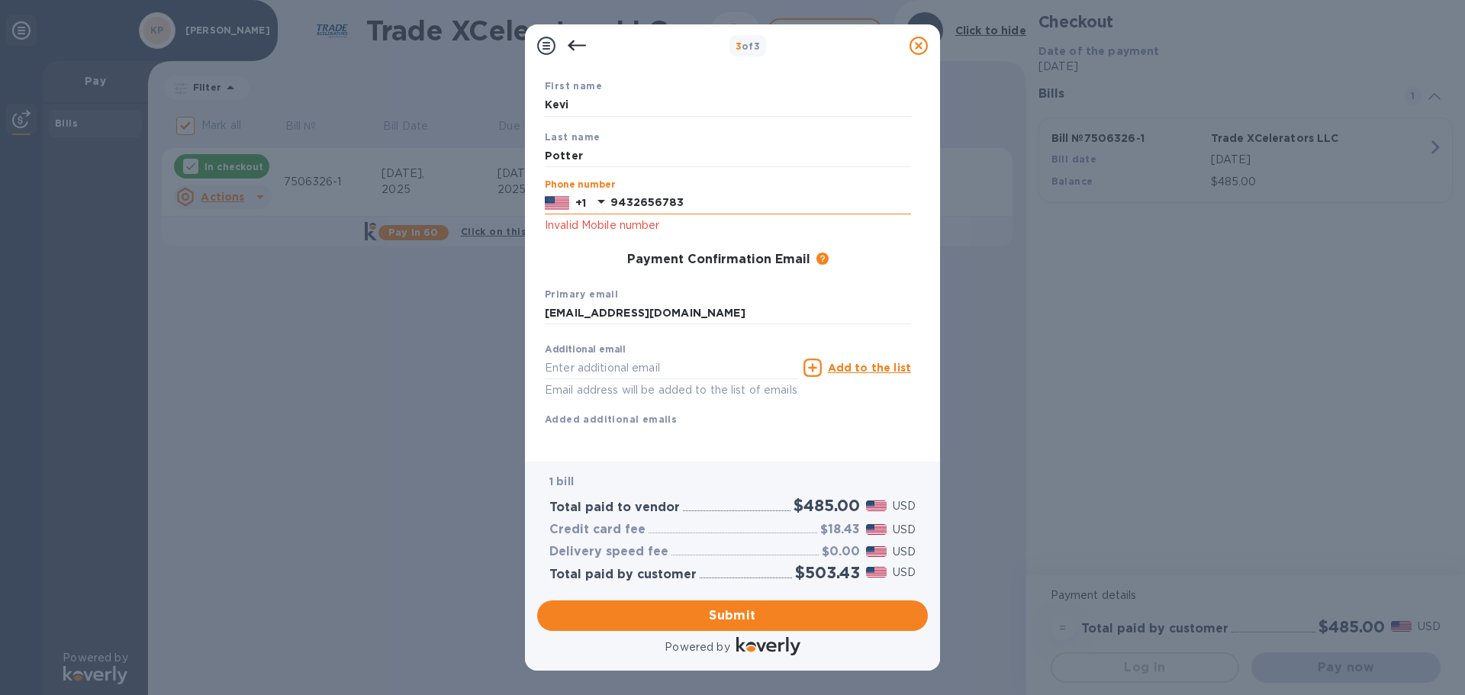
drag, startPoint x: 695, startPoint y: 198, endPoint x: 574, endPoint y: 205, distance: 121.5
click at [574, 205] on div "+1 9432656783" at bounding box center [728, 203] width 366 height 23
click at [682, 242] on div "First name Kevi Last name Potter Phone number +1 9176032650 Invalid Mobile numb…" at bounding box center [728, 253] width 379 height 362
click at [699, 267] on div "Payment Confirmation Email" at bounding box center [718, 260] width 183 height 15
click at [602, 202] on icon at bounding box center [602, 202] width 8 height 4
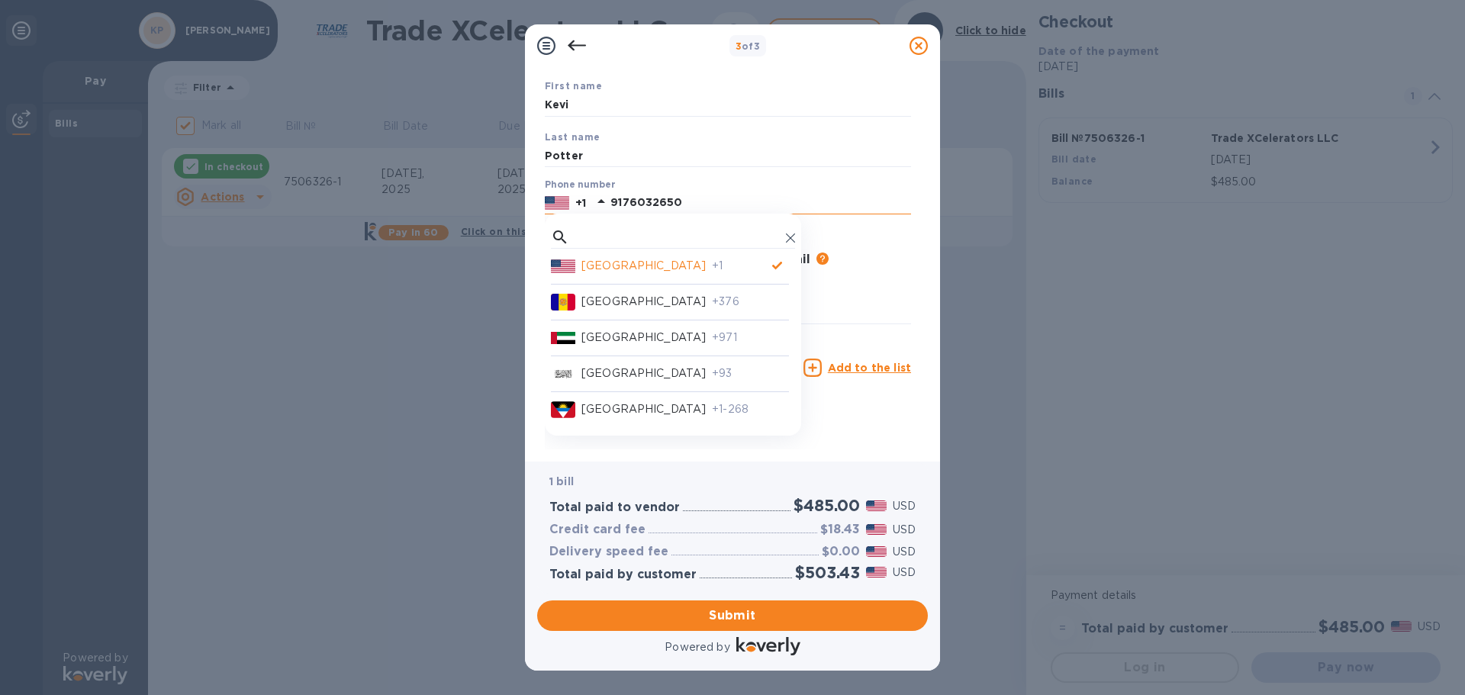
click at [597, 264] on p "United States" at bounding box center [644, 266] width 124 height 16
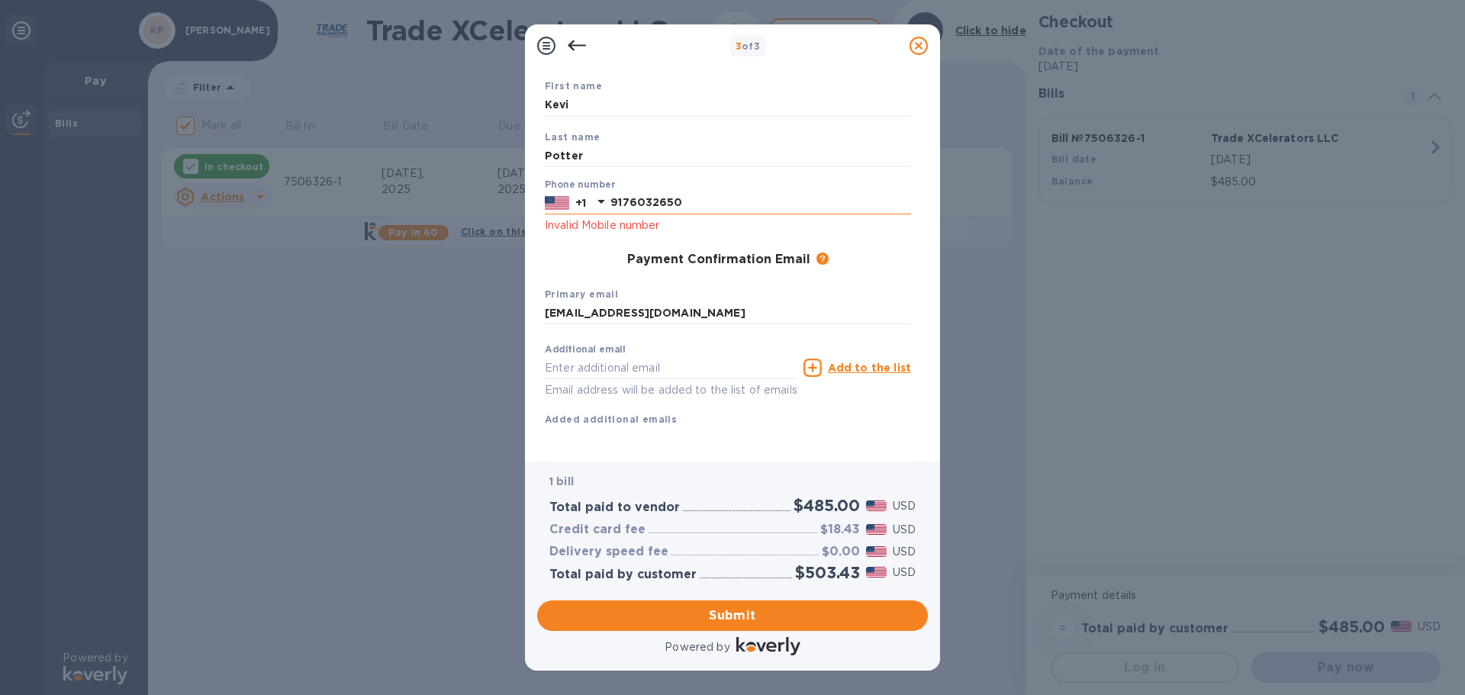
click at [720, 189] on div "Phone number +1 9176032650 Invalid Mobile number" at bounding box center [728, 206] width 366 height 55
click at [709, 199] on input "9176032650" at bounding box center [761, 203] width 301 height 23
type input "9176032650"
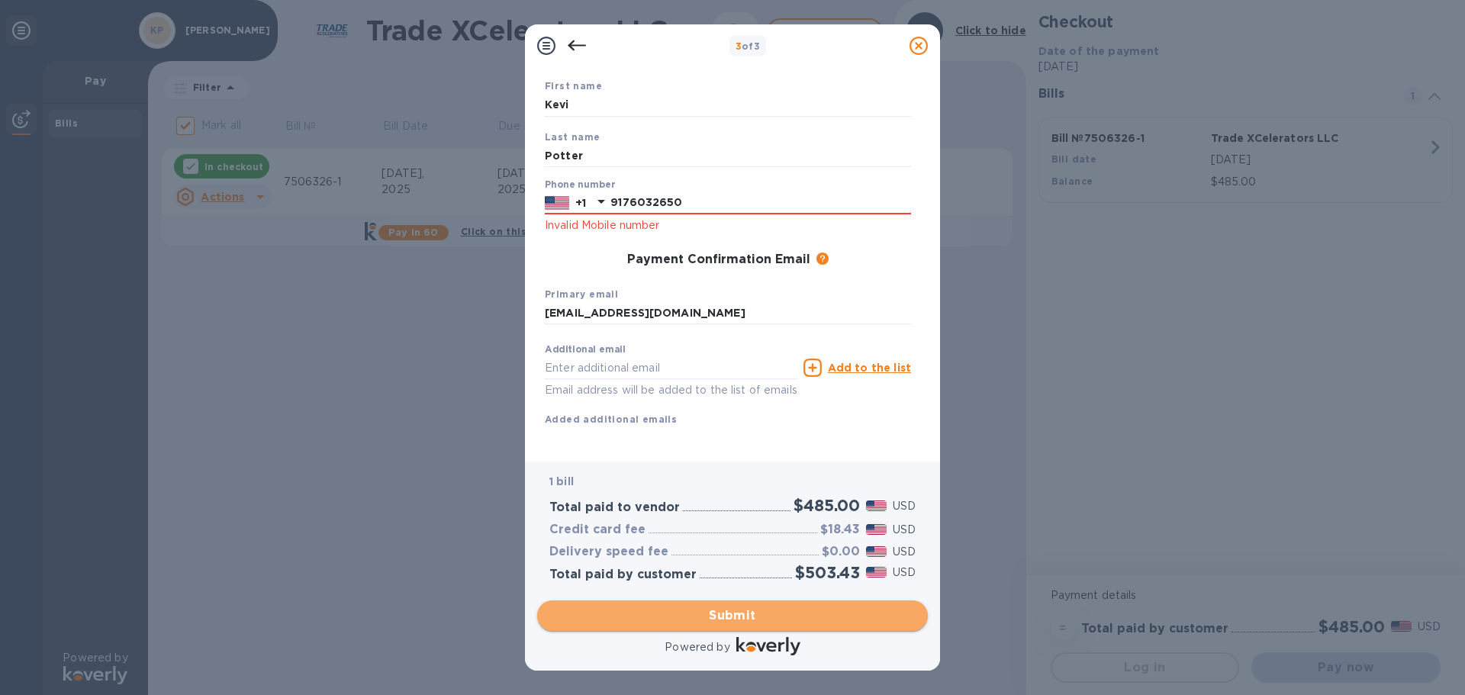
click at [711, 622] on span "Submit" at bounding box center [732, 616] width 366 height 18
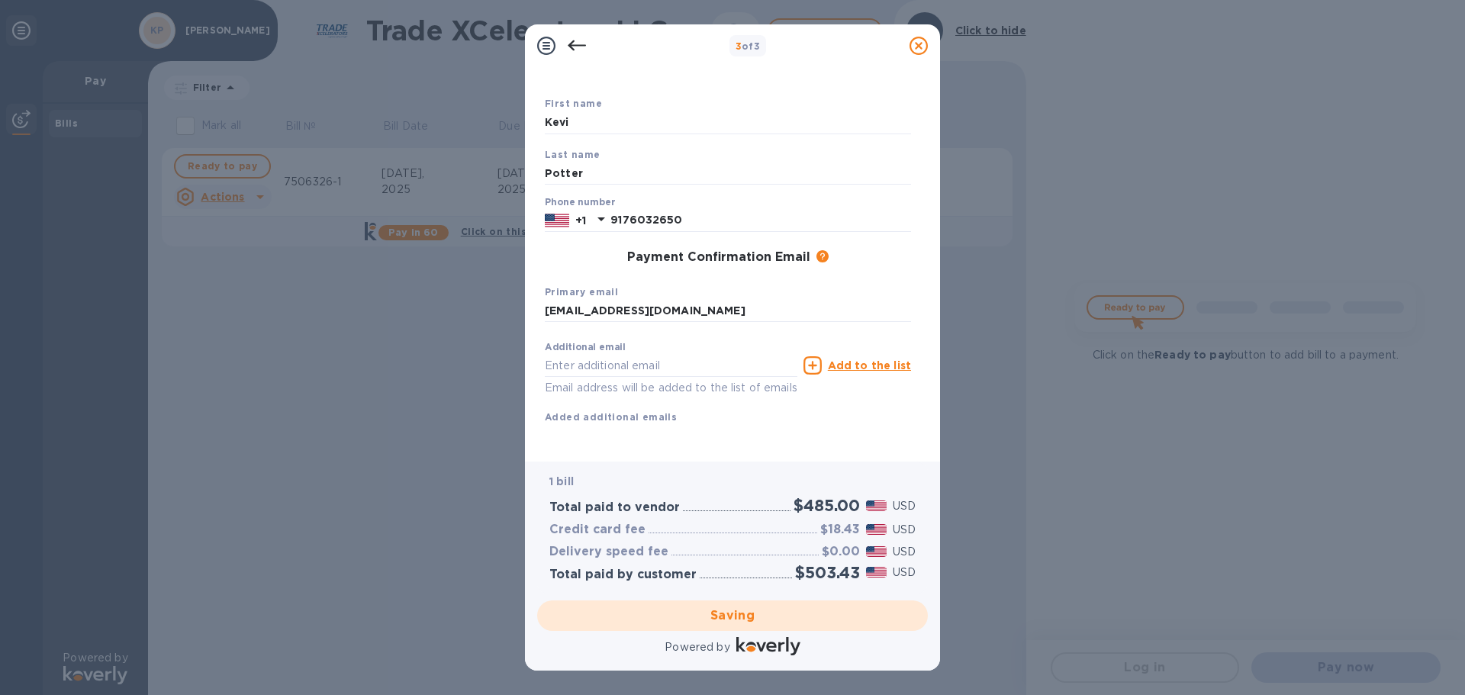
checkbox input "false"
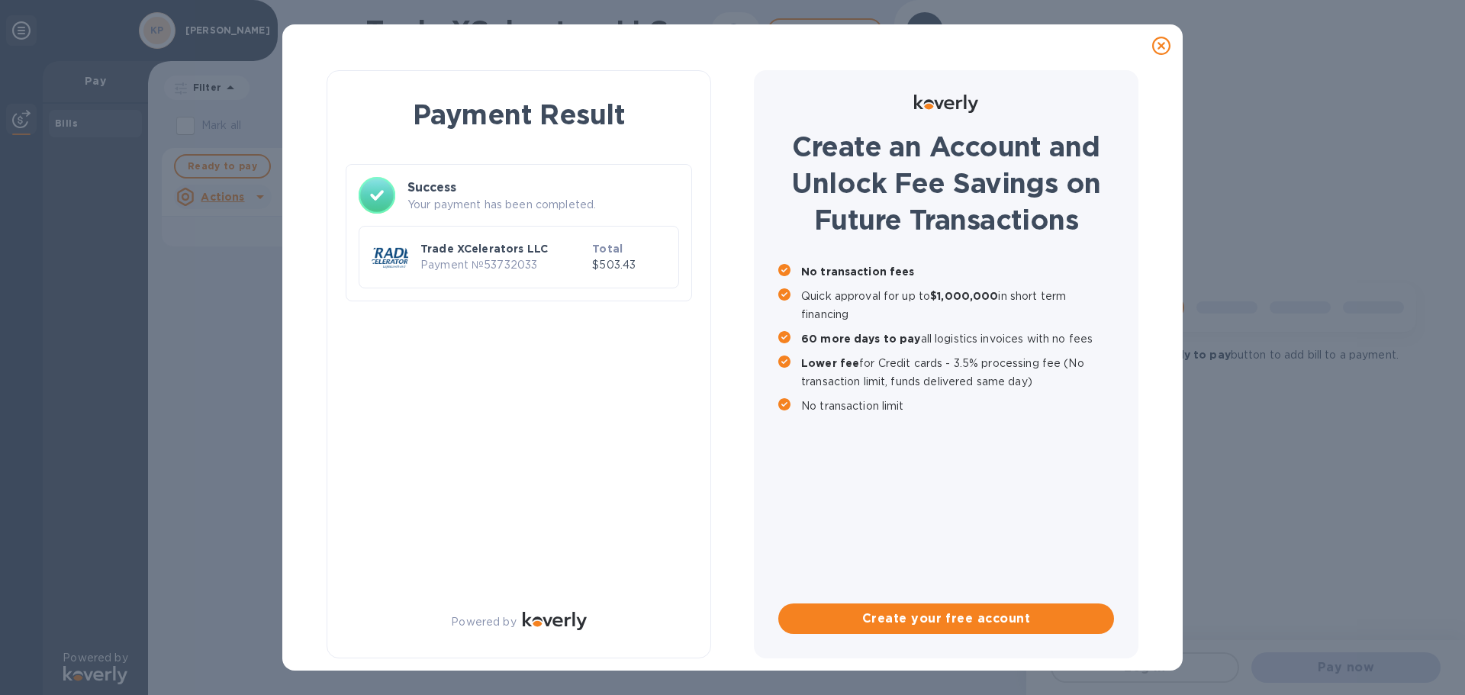
scroll to position [0, 0]
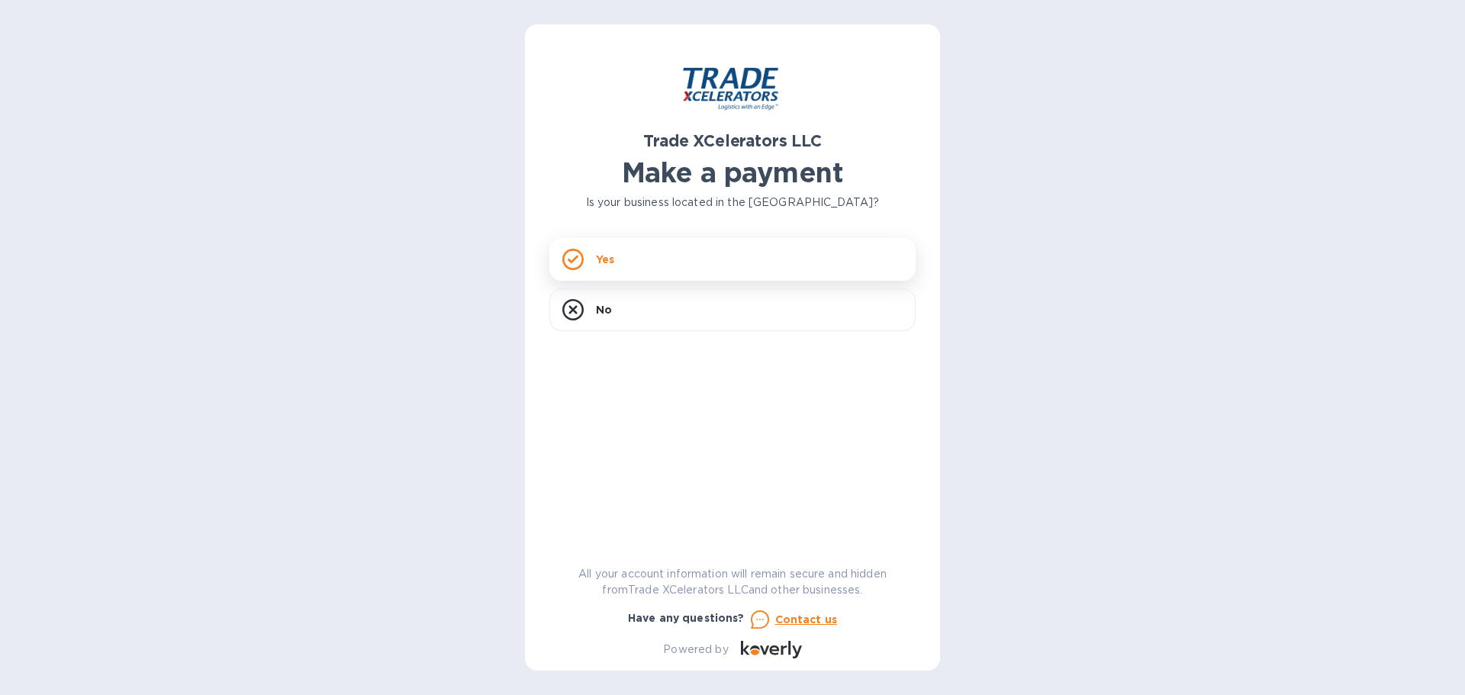
click at [665, 279] on div "Yes" at bounding box center [732, 259] width 366 height 43
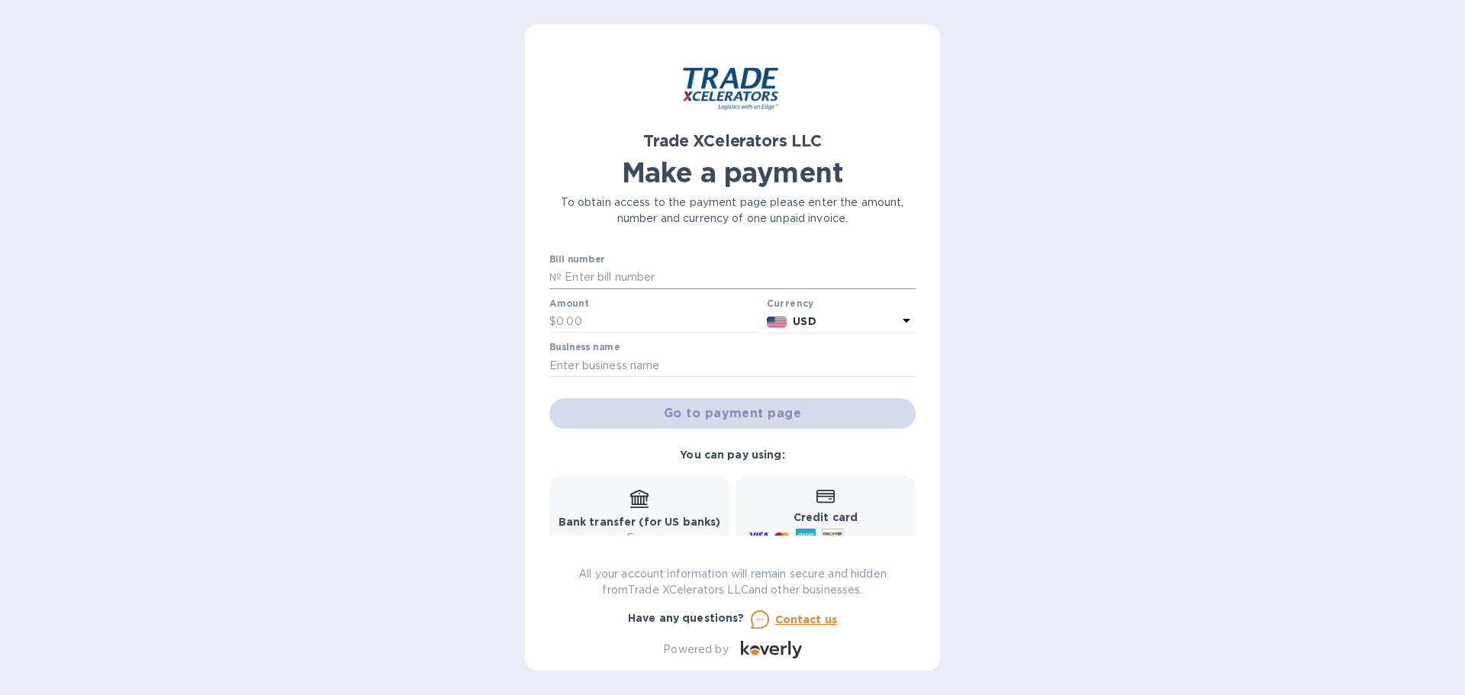
click at [665, 279] on input "text" at bounding box center [739, 277] width 354 height 23
type input "7506326-1"
click at [636, 323] on input "text" at bounding box center [658, 322] width 205 height 23
type input "485"
click at [656, 367] on input "text" at bounding box center [732, 365] width 366 height 23
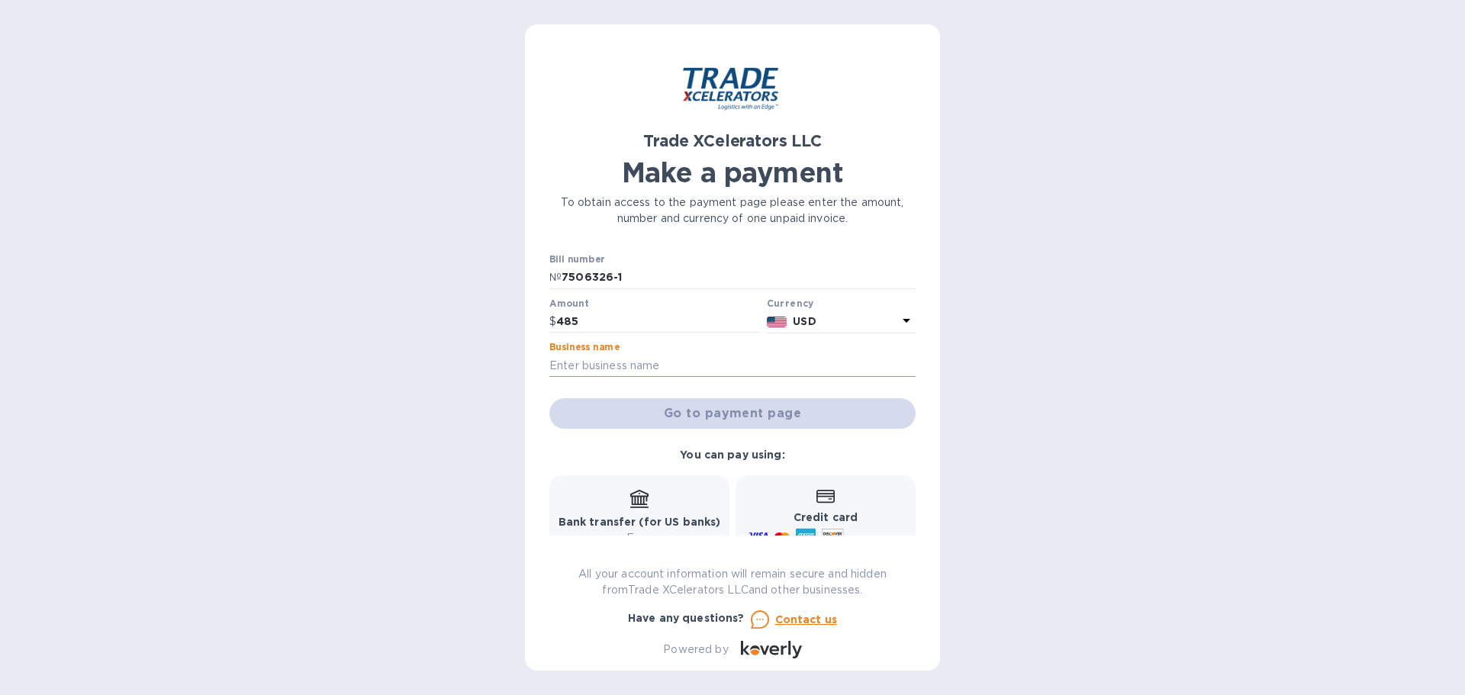
type input "[PERSON_NAME]"
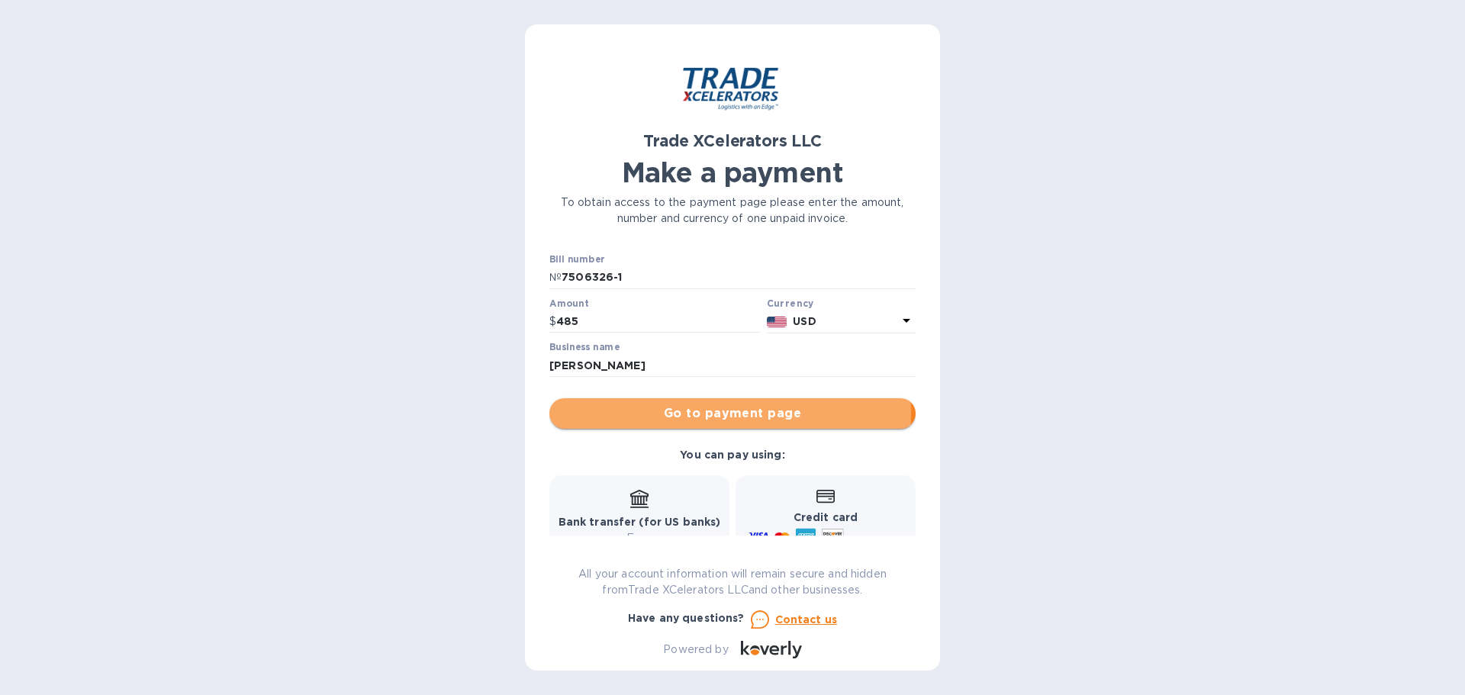
click at [696, 414] on span "Go to payment page" at bounding box center [733, 413] width 342 height 18
